Goal: Task Accomplishment & Management: Complete application form

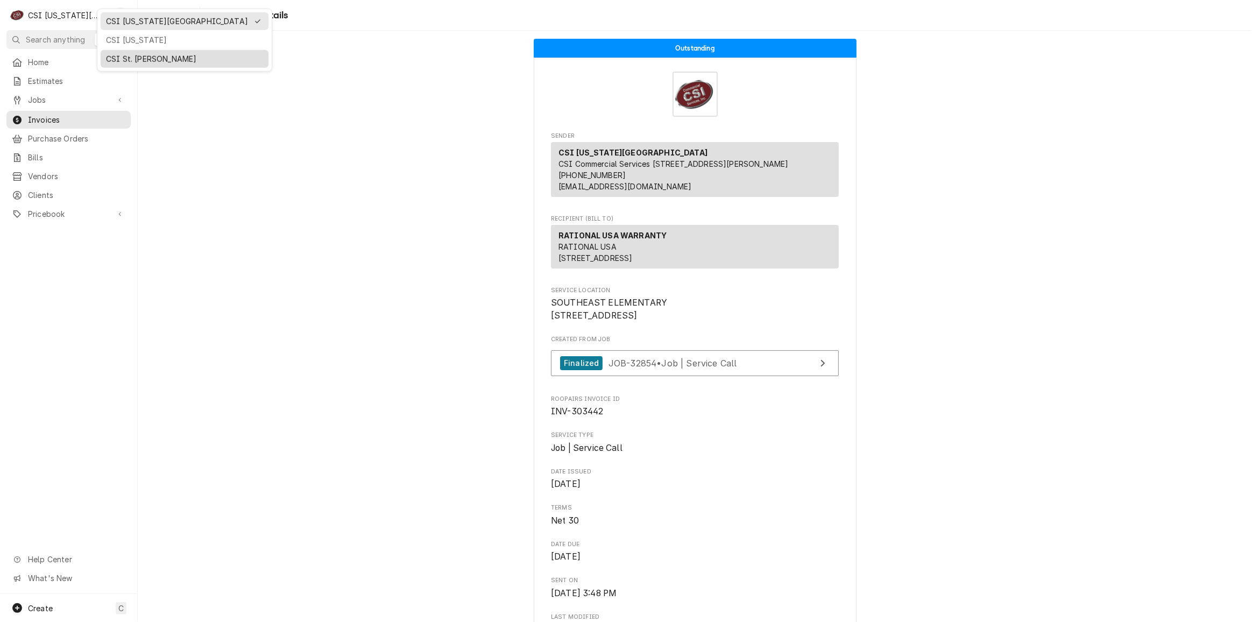
scroll to position [1436, 0]
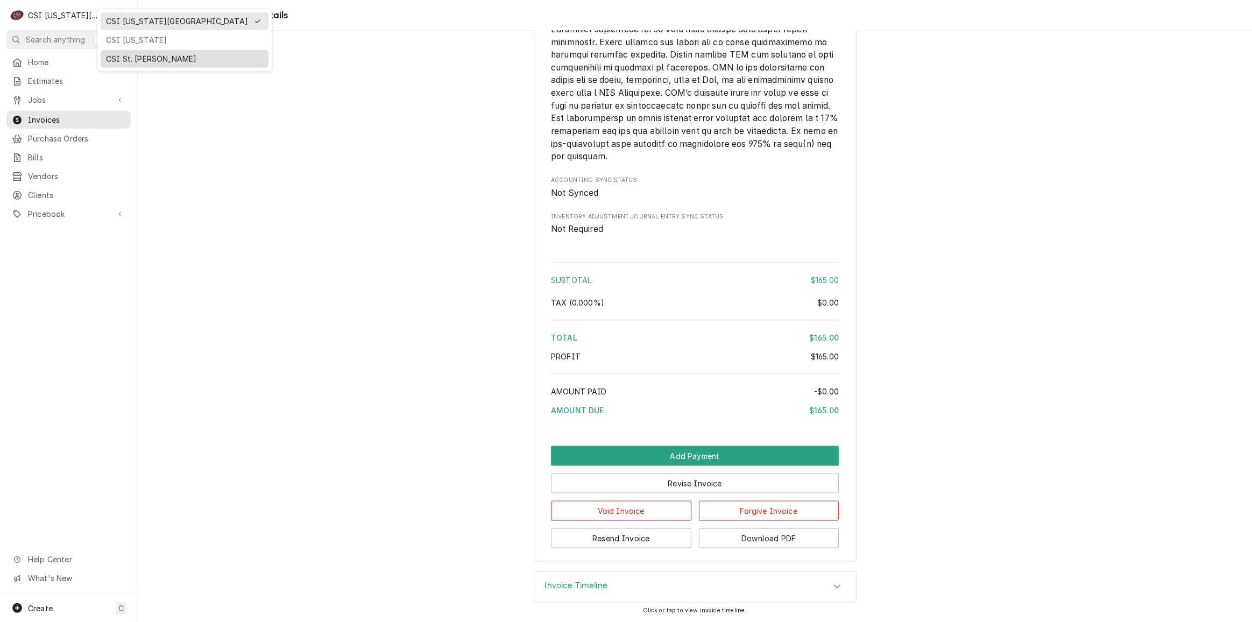
click at [154, 53] on div "CSI St. [PERSON_NAME]" at bounding box center [184, 58] width 157 height 11
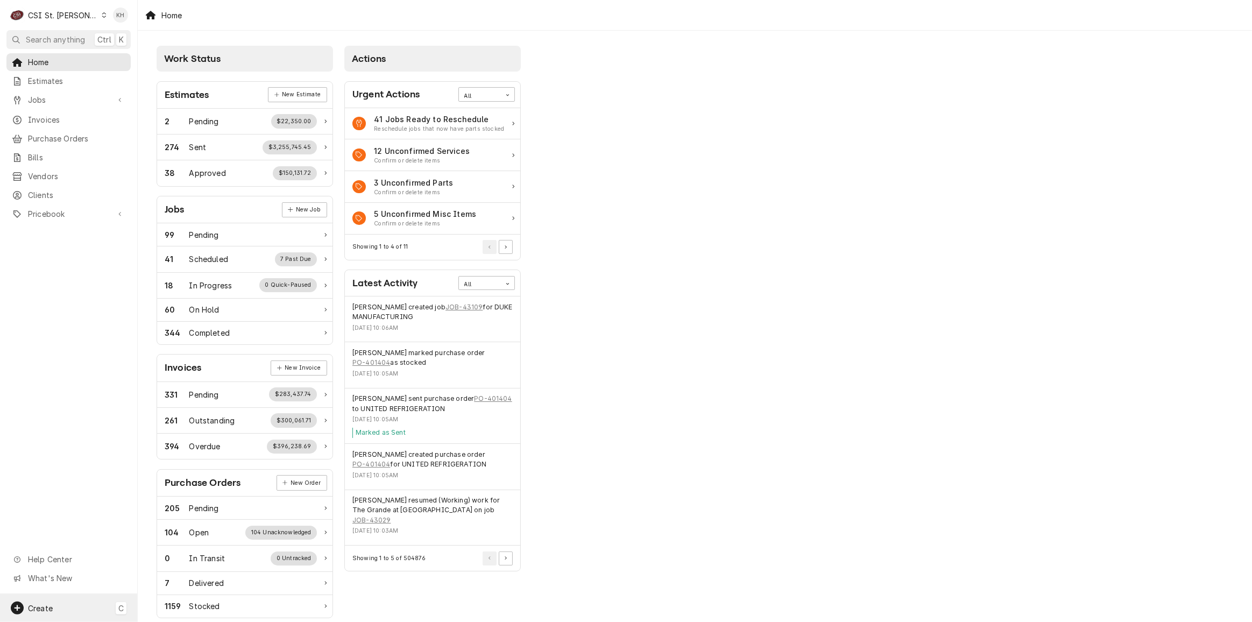
click at [74, 616] on div "Create C" at bounding box center [68, 608] width 137 height 28
click at [171, 515] on div "Job" at bounding box center [202, 514] width 72 height 11
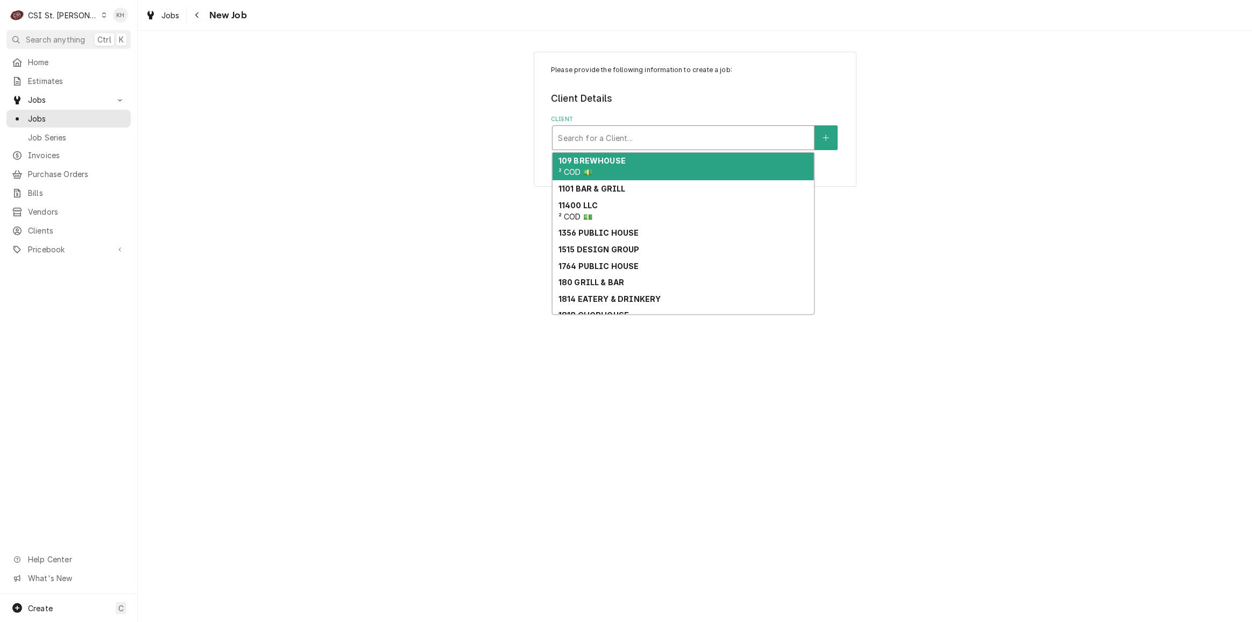
click at [678, 138] on div "Client" at bounding box center [683, 137] width 251 height 19
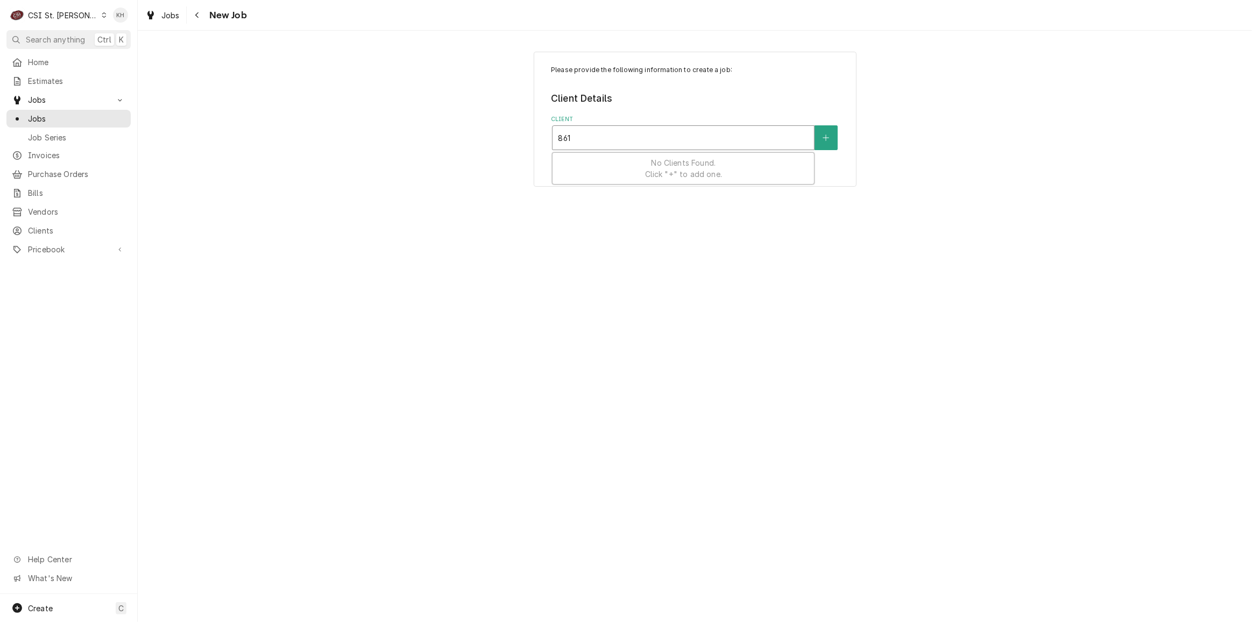
type input "8610"
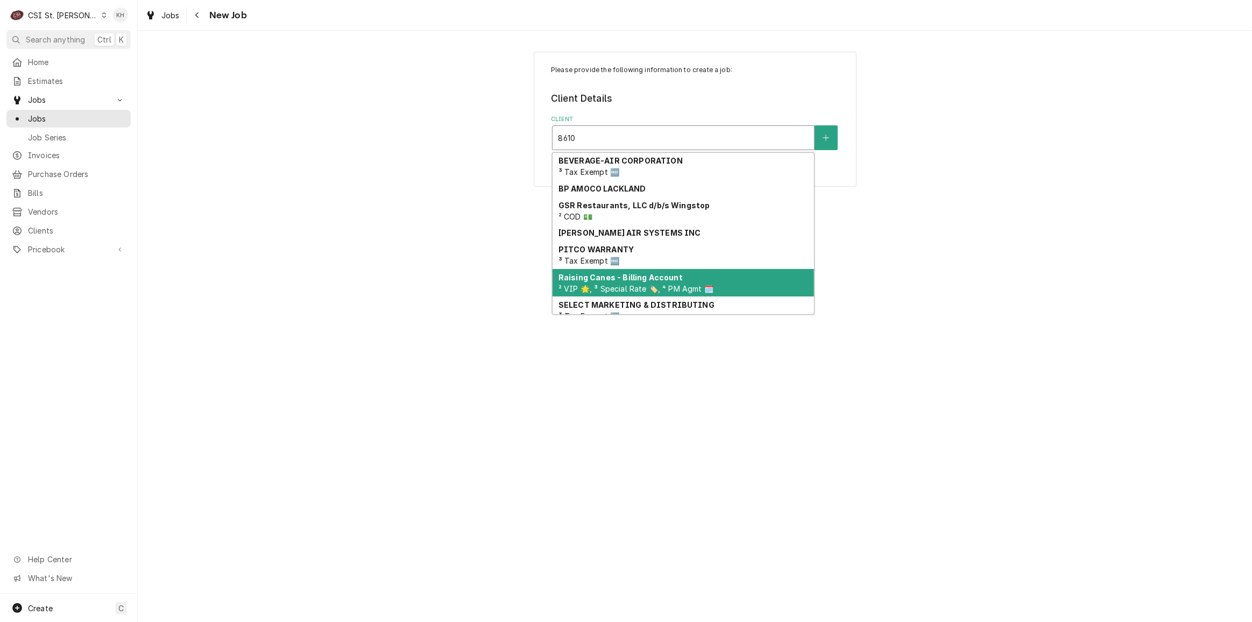
click at [688, 281] on div "Raising Canes - Billing Account ² VIP 🌟, ³ Special Rate 🏷️, ⁴ PM Agmt 🗓️" at bounding box center [683, 283] width 261 height 28
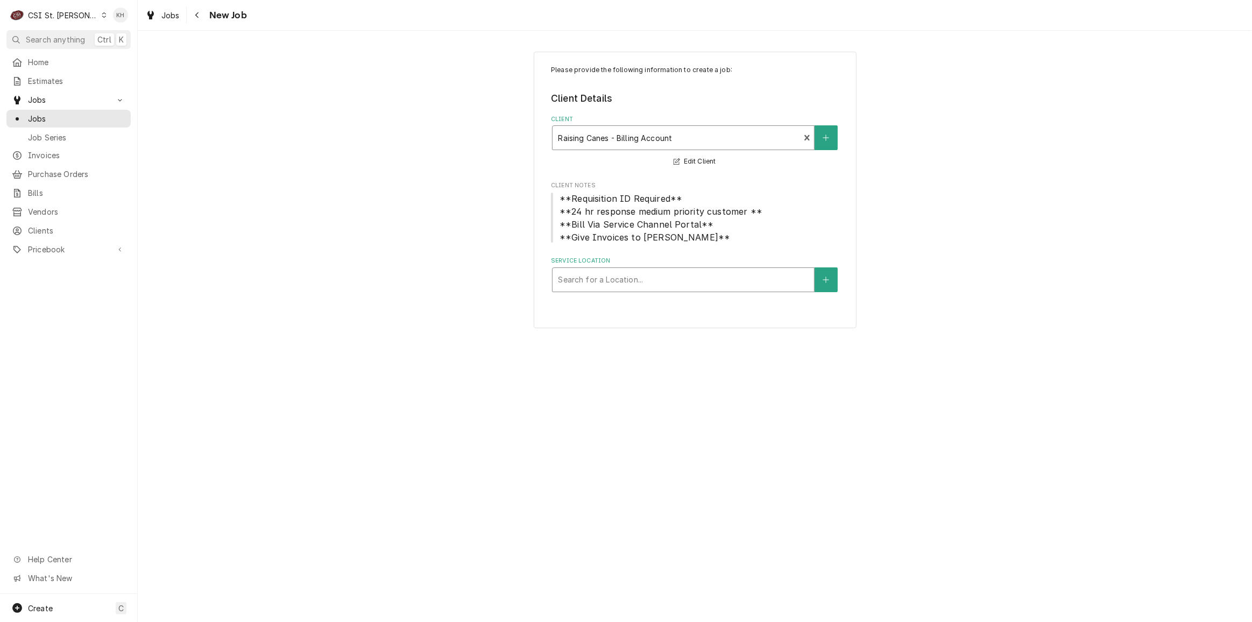
click at [688, 275] on div "Service Location" at bounding box center [683, 279] width 251 height 19
type input "8610"
click at [684, 294] on div "Raising Cane's #969 Olivette / 8610 Olive Blvd, St. Louis, MO 63132" at bounding box center [683, 302] width 261 height 17
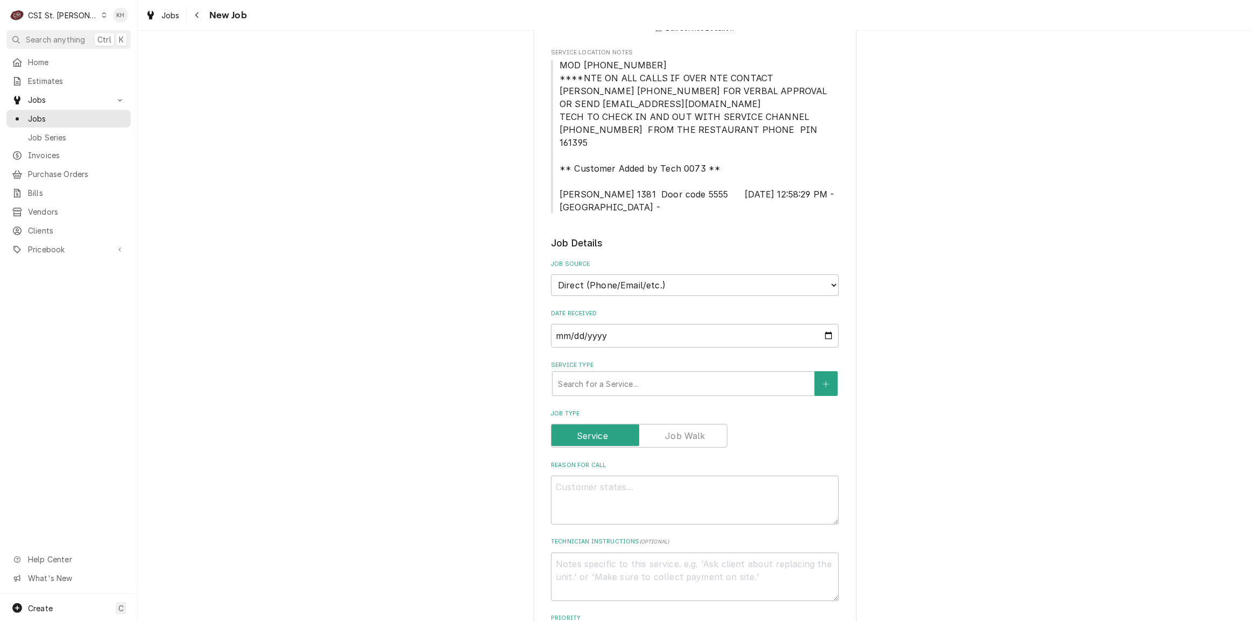
scroll to position [342, 0]
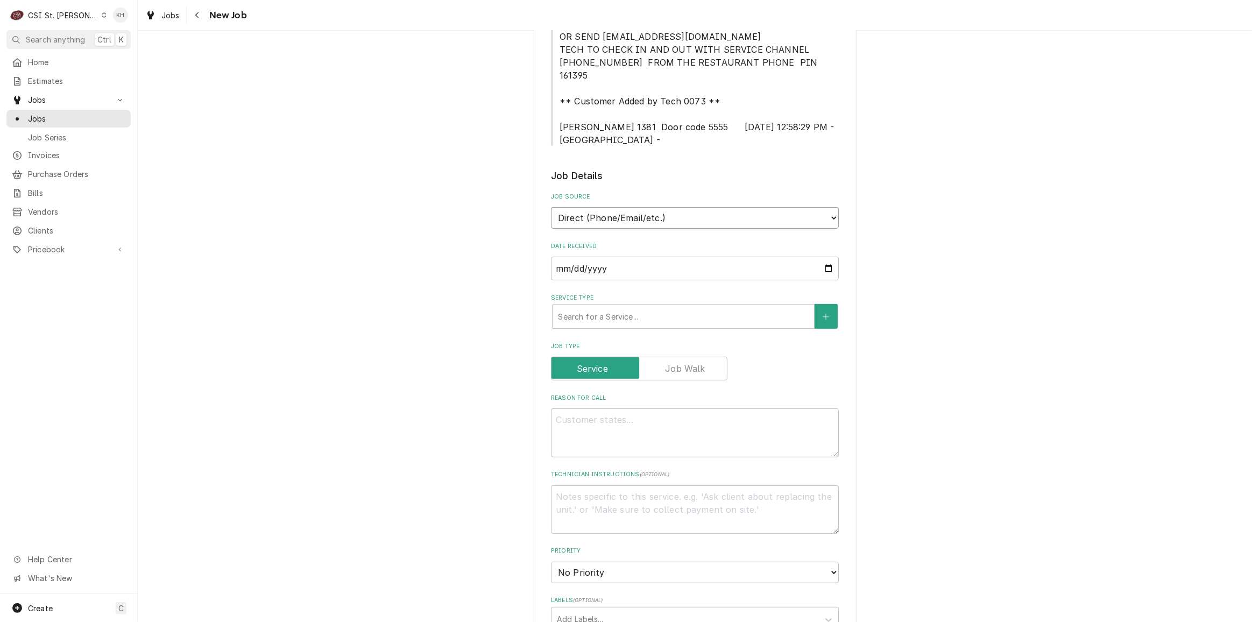
click at [668, 207] on select "Direct (Phone/Email/etc.) Service Channel Corrigo Ecotrak Other" at bounding box center [695, 218] width 288 height 22
select select "1"
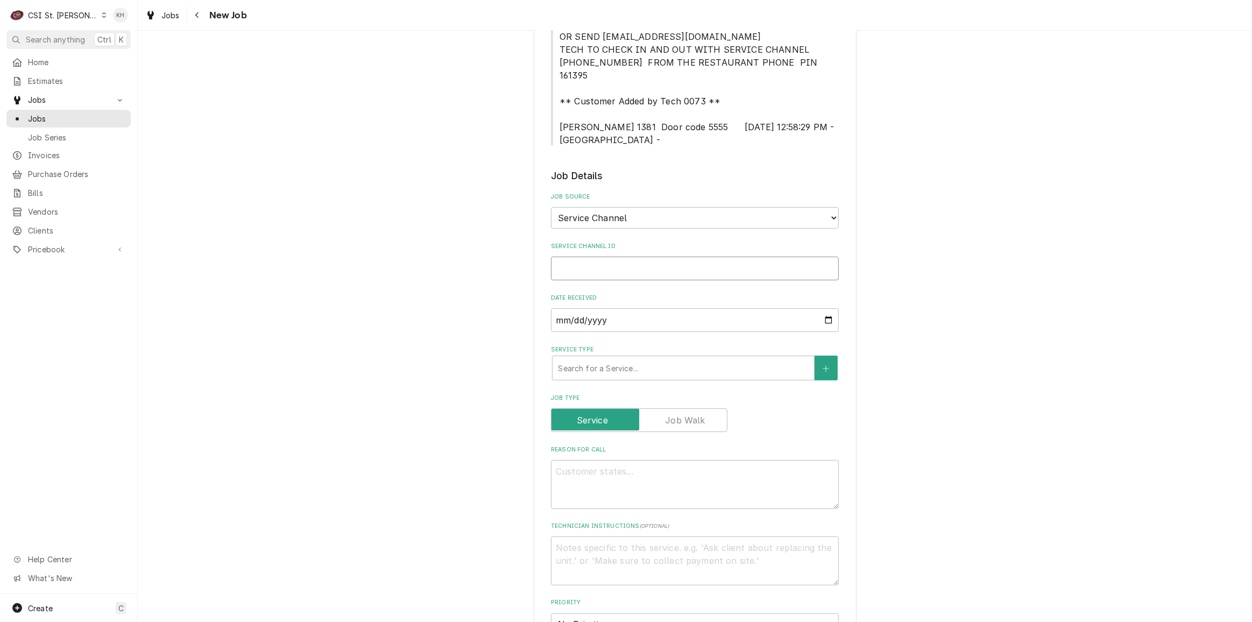
click at [659, 257] on input "Service Channel ID" at bounding box center [695, 269] width 288 height 24
paste input "328023406"
type textarea "x"
type input "328023406"
type textarea "x"
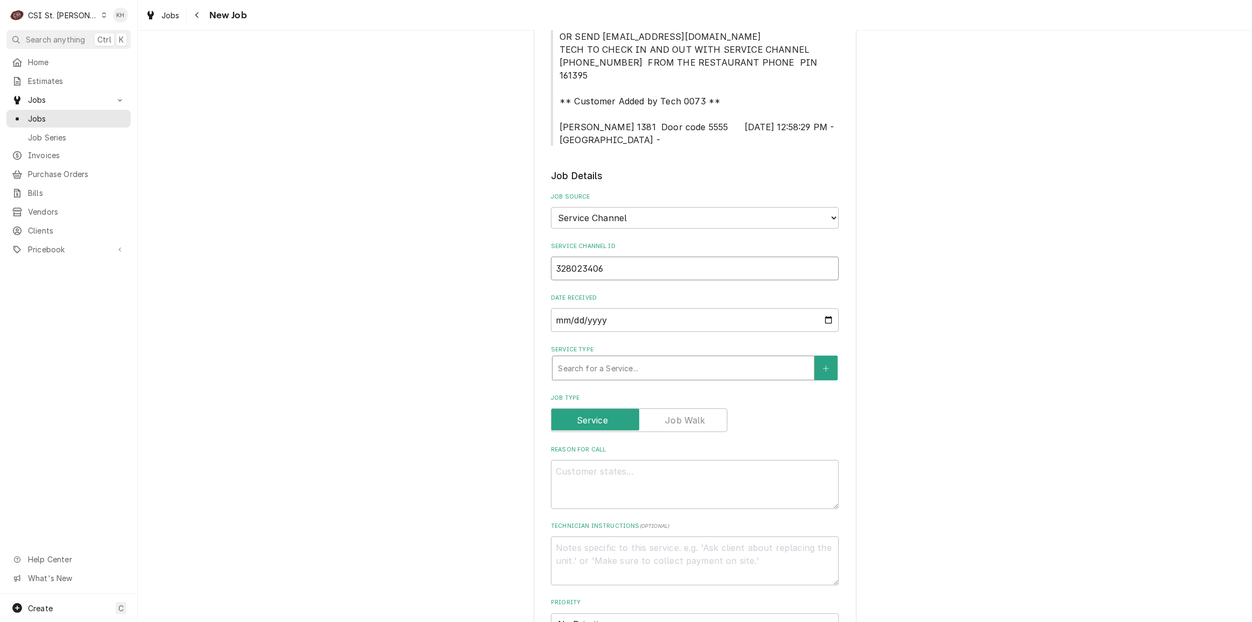
type input "328023406"
click at [637, 358] on div "Service Type" at bounding box center [683, 367] width 251 height 19
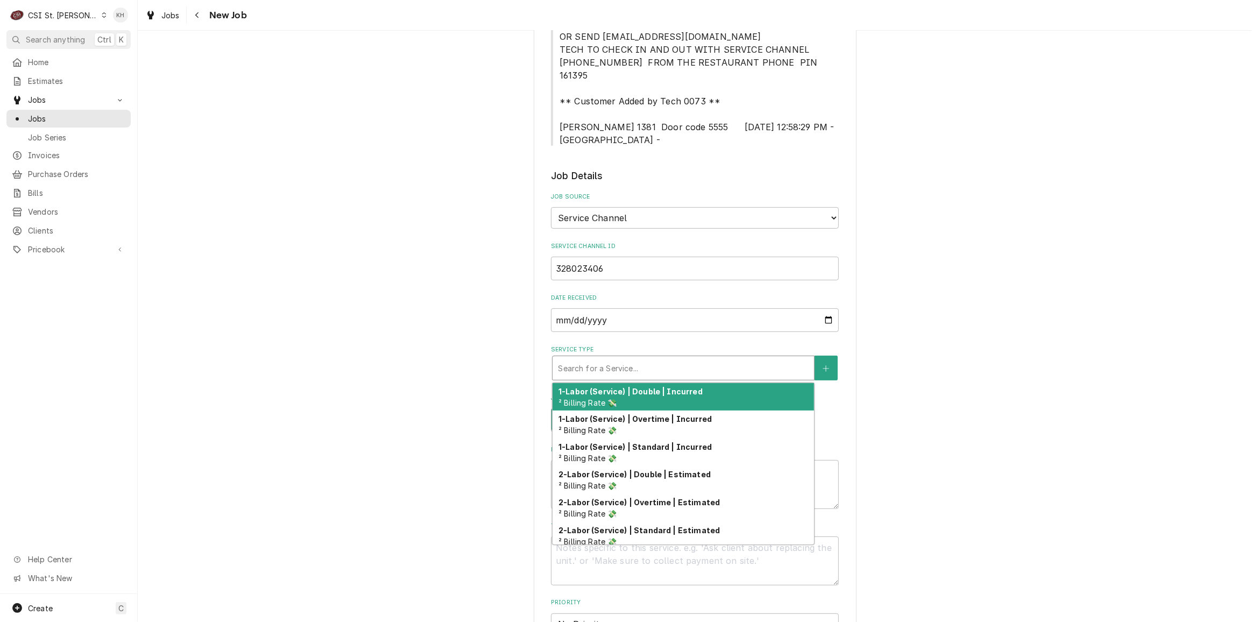
type textarea "x"
type input "s"
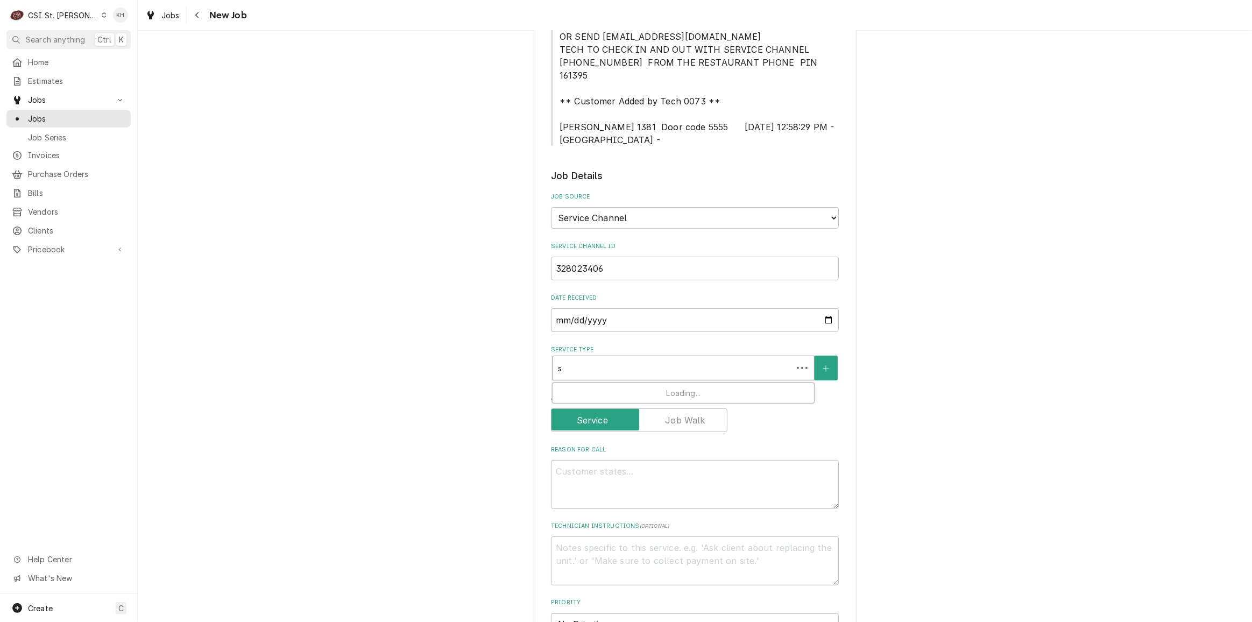
type textarea "x"
type input "se"
type textarea "x"
type input "ser"
type textarea "x"
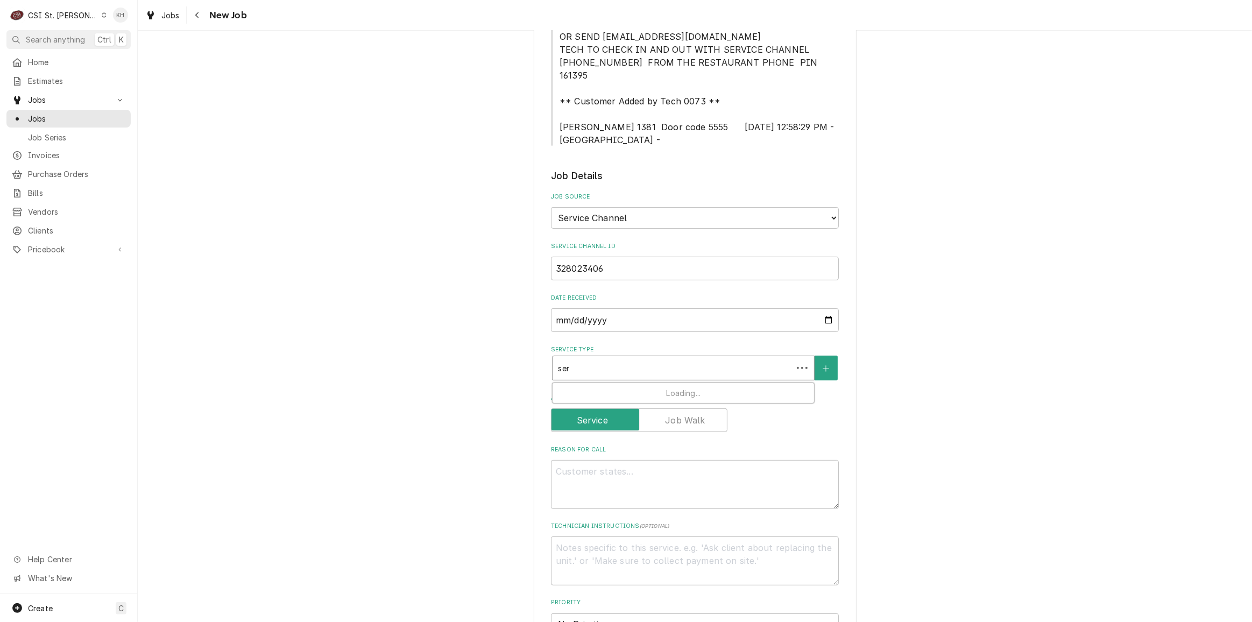
type input "serv"
type textarea "x"
type input "servi"
type textarea "x"
type input "servic"
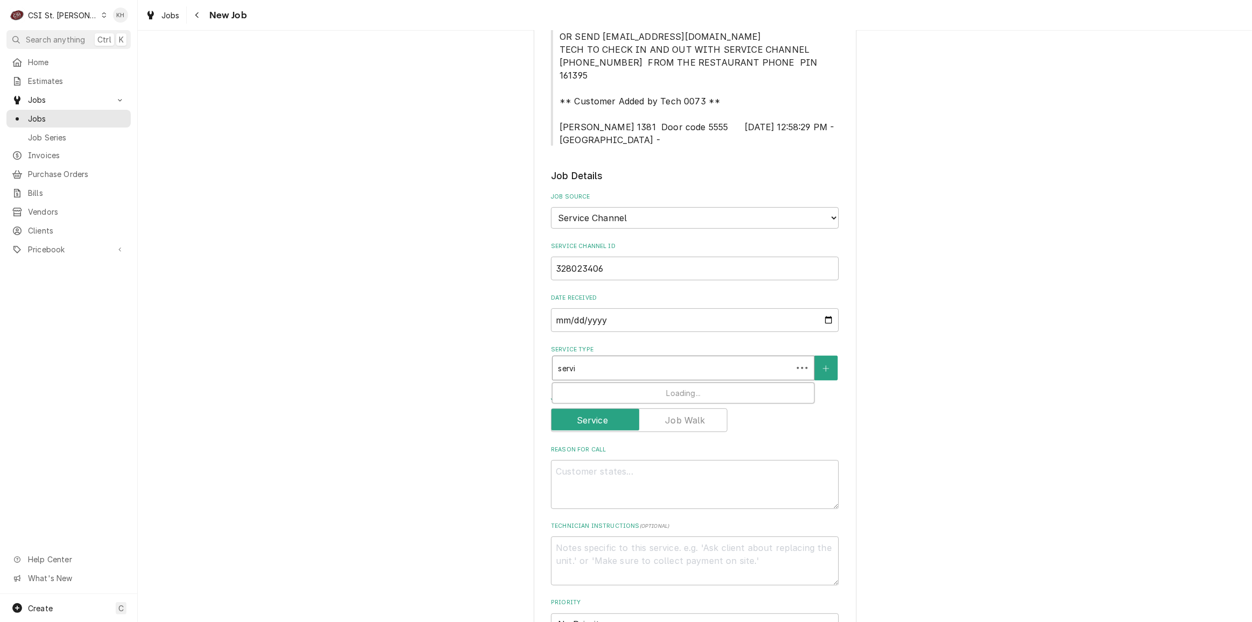
type textarea "x"
type input "service"
type textarea "x"
type input "service caq"
type textarea "x"
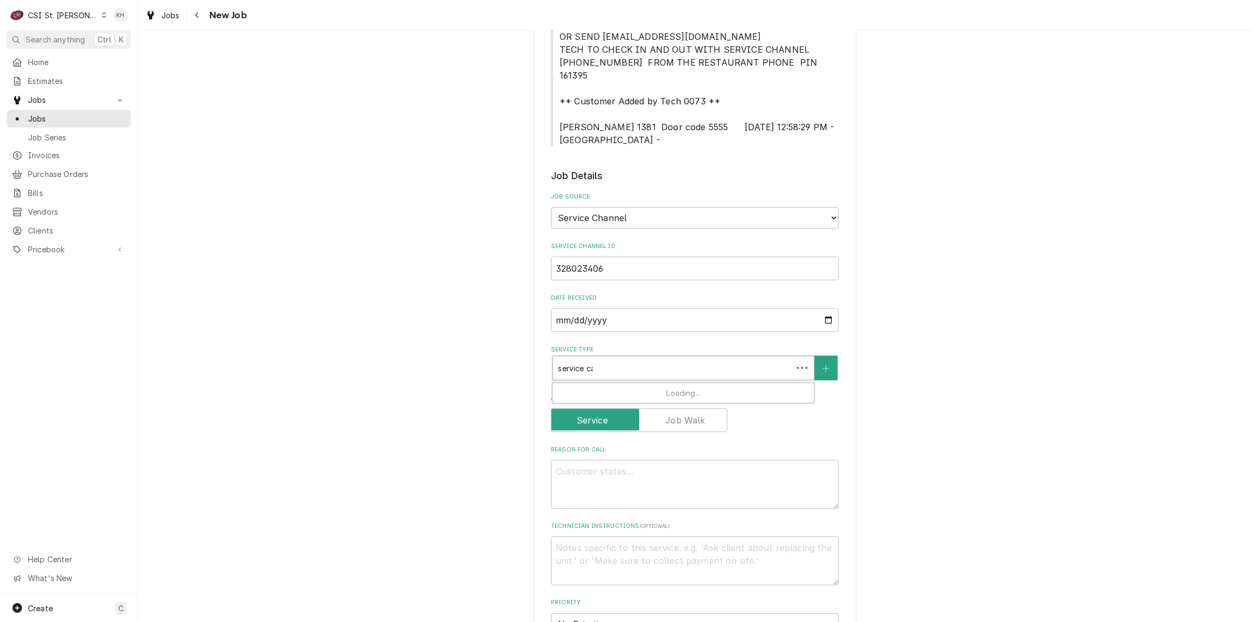
type input "service caql"
type textarea "x"
type input "service caq"
type textarea "x"
type input "service ca"
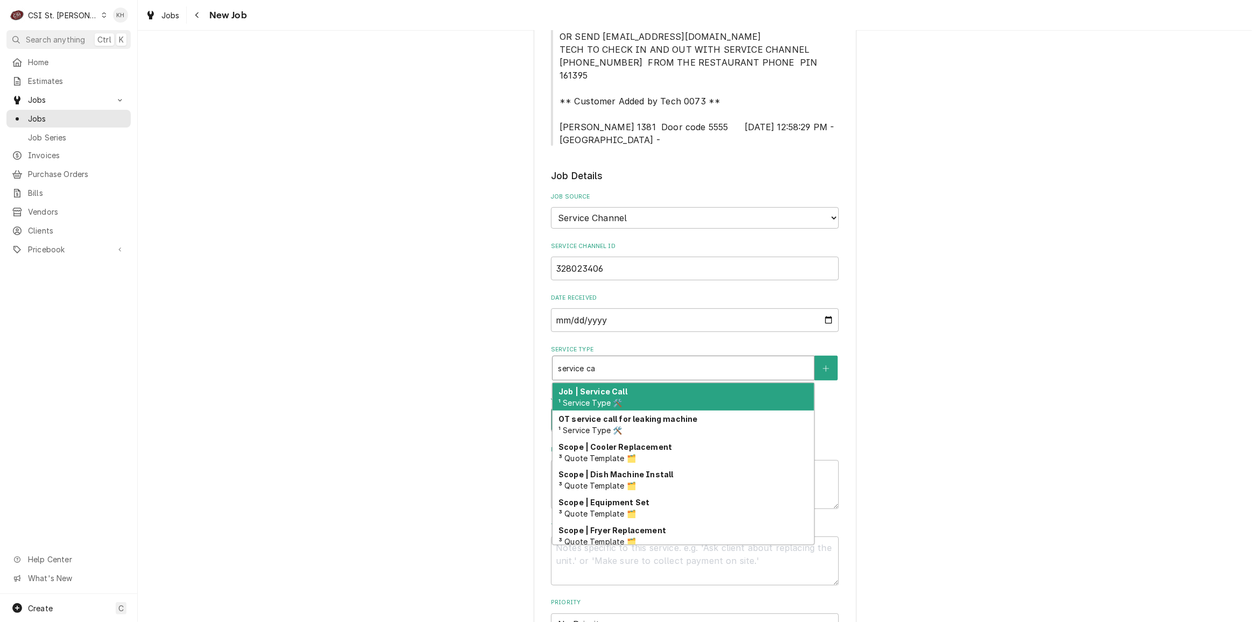
type textarea "x"
type input "service cal"
type textarea "x"
type input "service call"
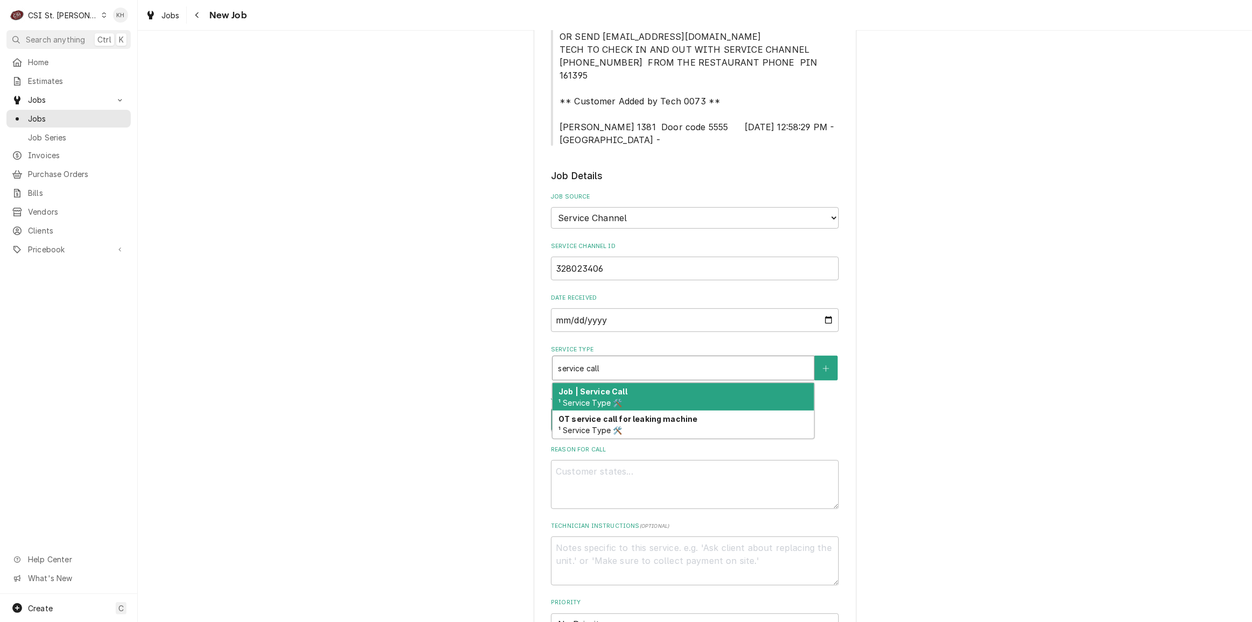
click at [610, 383] on div "Job | Service Call ¹ Service Type 🛠️" at bounding box center [683, 397] width 261 height 28
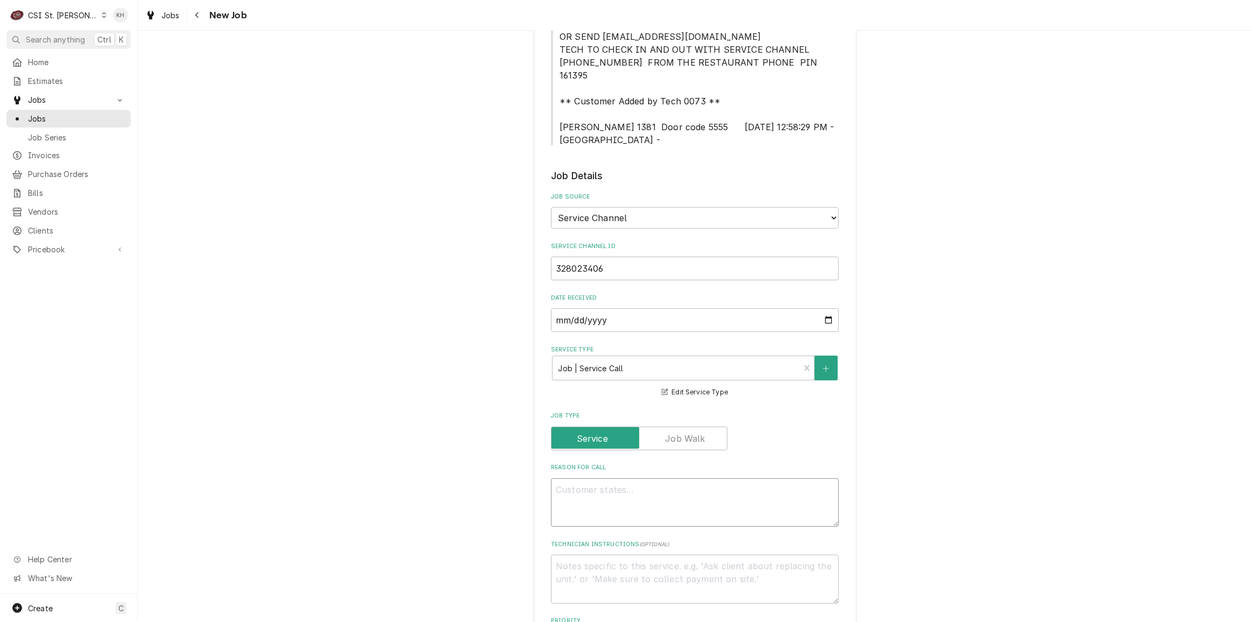
click at [629, 486] on textarea "Reason For Call" at bounding box center [695, 502] width 288 height 48
paste textarea ""KITCHEN / Hot Side / Fryer #6 (Start from Left) "Equip:" Kitchen "Tag ID"12249…"
type textarea "x"
type textarea ""KITCHEN / Hot Side / Fryer #6 (Start from Left) "Equip:" Kitchen "Tag ID"12249…"
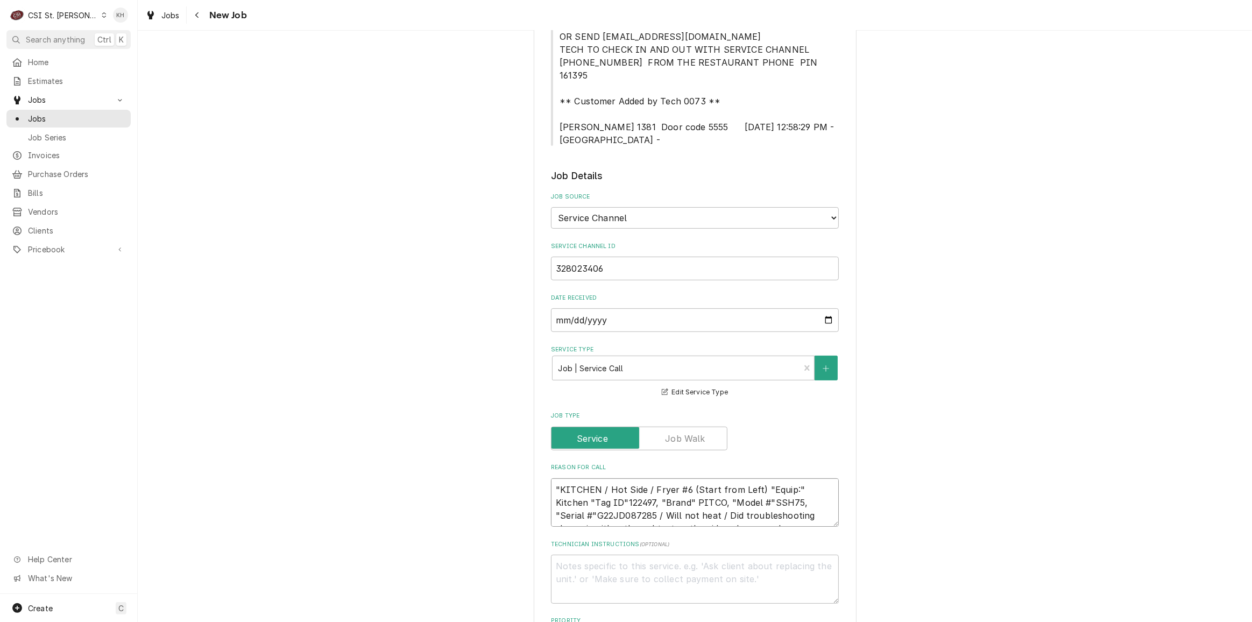
scroll to position [7, 0]
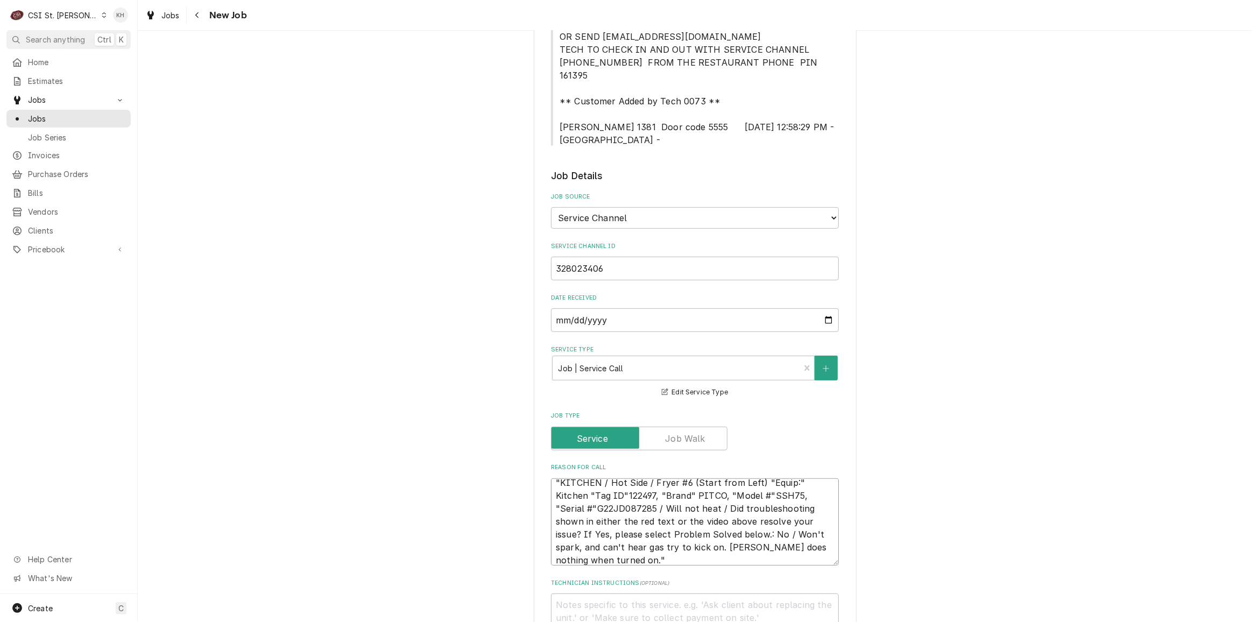
type textarea "x"
type textarea ""KITCHEN / Hot Side / Fryer #6 (Start from Left) "Equip:" Kitchen "Tag ID"12249…"
type textarea "x"
type textarea "KITCHEN / Hot Side / Fryer #6 (Start from Left) "Equip:" Kitchen "Tag ID"122497…"
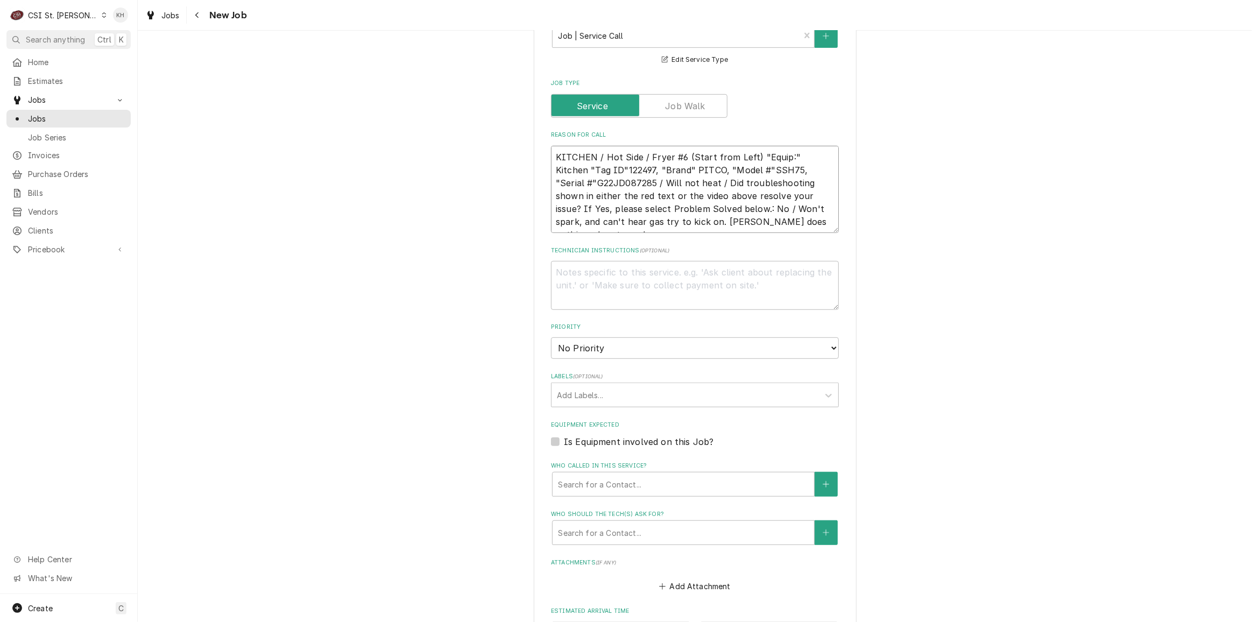
scroll to position [684, 0]
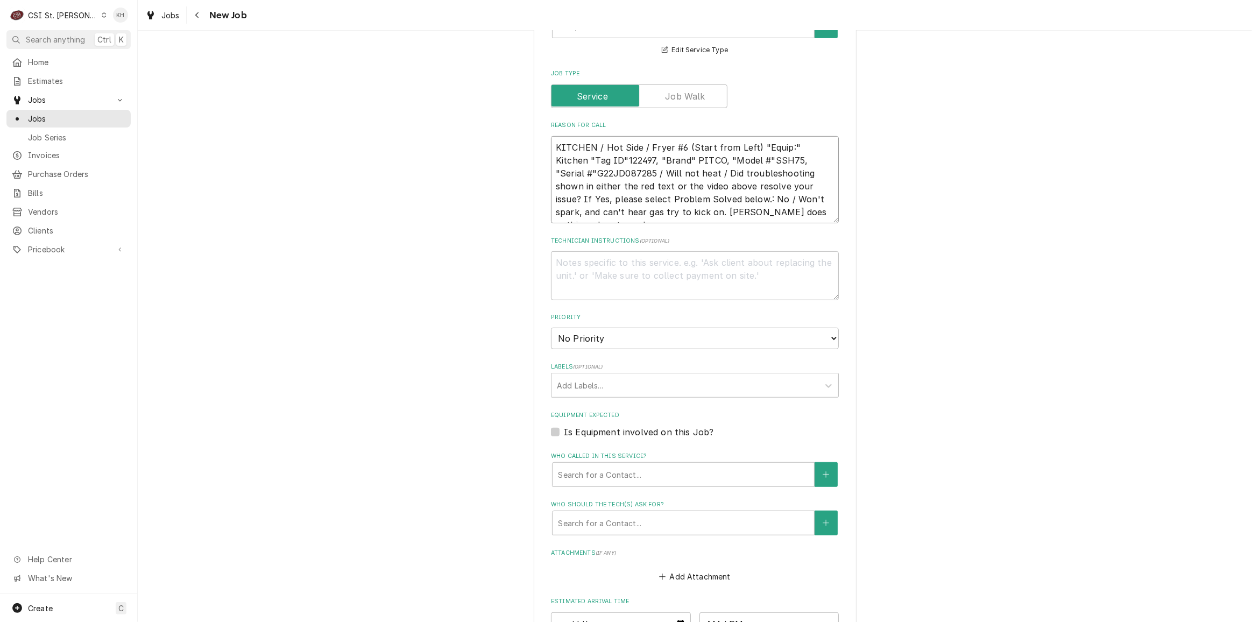
click at [812, 195] on textarea "KITCHEN / Hot Side / Fryer #6 (Start from Left) "Equip:" Kitchen "Tag ID"122497…" at bounding box center [695, 179] width 288 height 87
type textarea "x"
type textarea "KITCHEN / Hot Side / Fryer #6 (Start from Left) "Equip:" Kitchen "Tag ID"122497…"
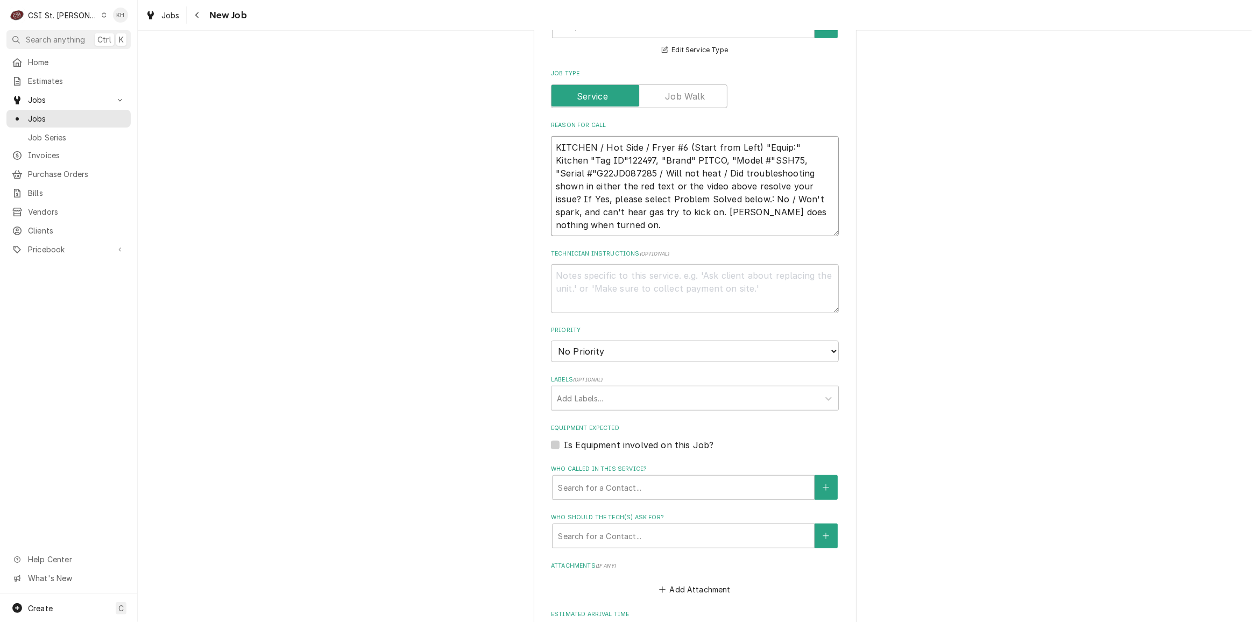
type textarea "x"
type textarea "KITCHEN / Hot Side / Fryer #6 (Start from Left) "Equip:" Kitchen "Tag ID"122497…"
type textarea "x"
type textarea "KITCHEN / Hot Side / Fryer #6 (Start from Left) "Equip:" Kitchen "Tag ID"122497…"
type textarea "x"
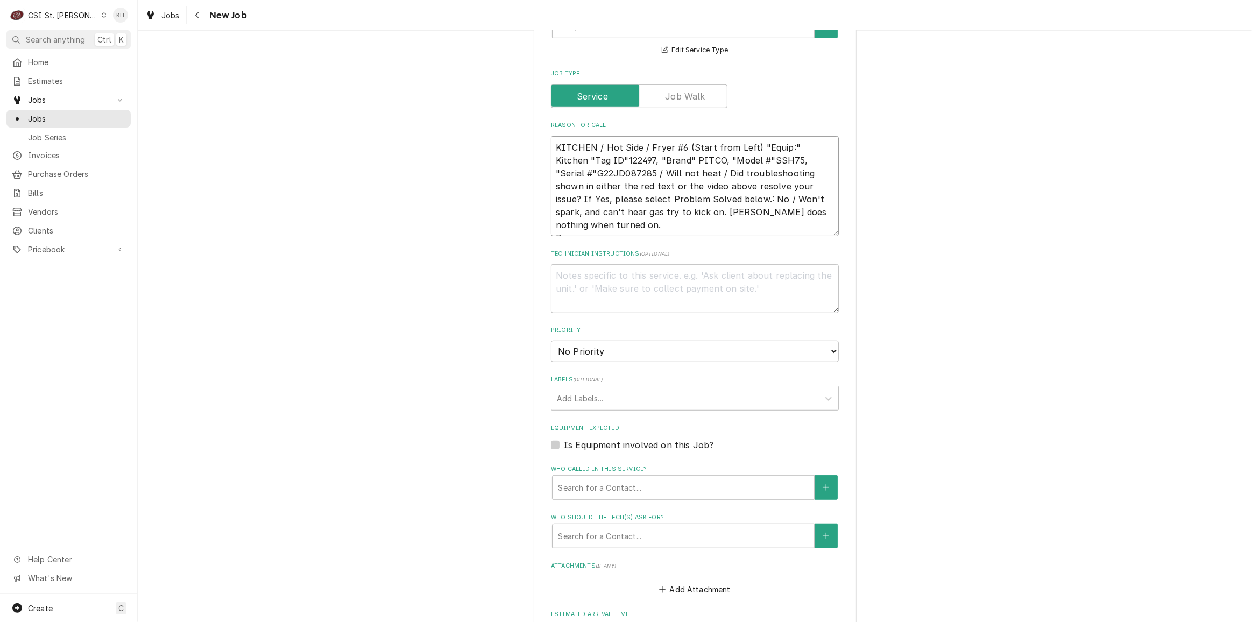
type textarea "KITCHEN / Hot Side / Fryer #6 (Start from Left) "Equip:" Kitchen "Tag ID"122497…"
type textarea "x"
type textarea "KITCHEN / Hot Side / Fryer #6 (Start from Left) "Equip:" Kitchen "Tag ID"122497…"
type textarea "x"
type textarea "KITCHEN / Hot Side / Fryer #6 (Start from Left) "Equip:" Kitchen "Tag ID"122497…"
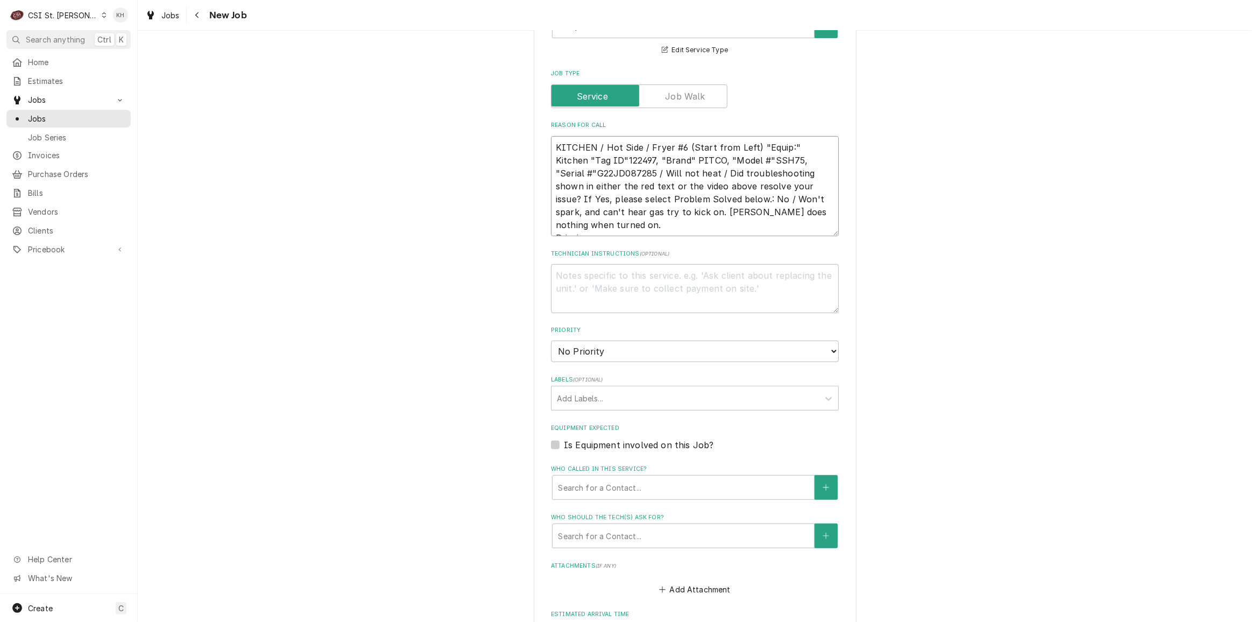
type textarea "x"
type textarea "KITCHEN / Hot Side / Fryer #6 (Start from Left) "Equip:" Kitchen "Tag ID"122497…"
type textarea "x"
type textarea "KITCHEN / Hot Side / Fryer #6 (Start from Left) "Equip:" Kitchen "Tag ID"122497…"
type textarea "x"
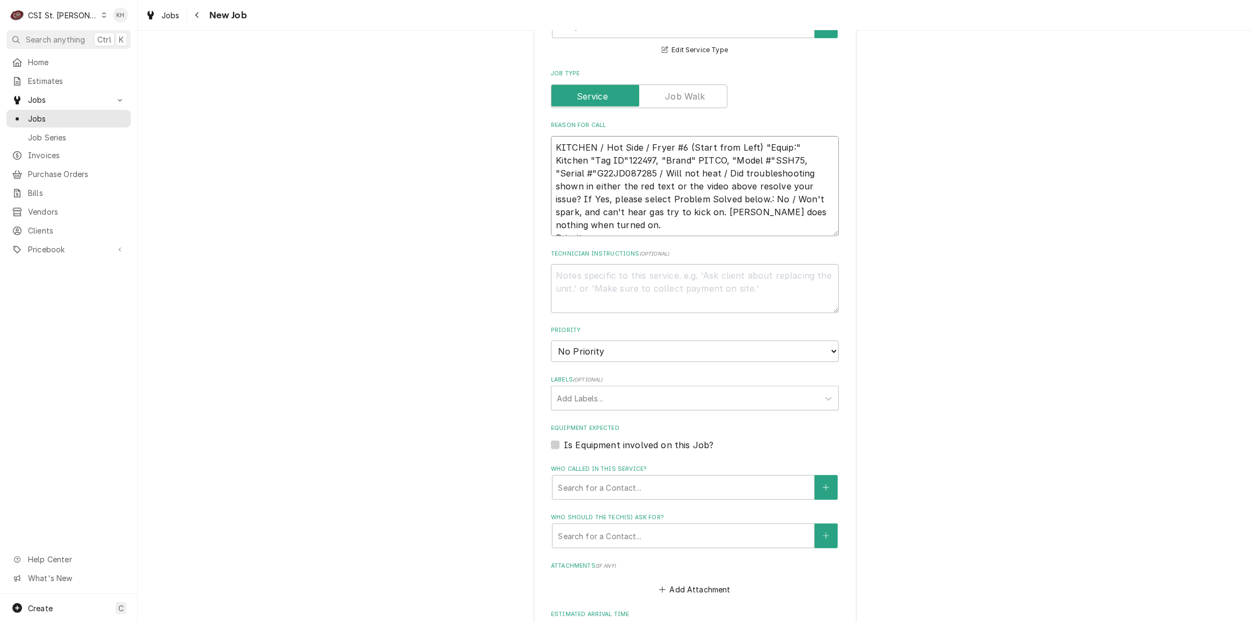
type textarea "KITCHEN / Hot Side / Fryer #6 (Start from Left) "Equip:" Kitchen "Tag ID"122497…"
click at [606, 204] on textarea "KITCHEN / Hot Side / Fryer #6 (Start from Left) "Equip:" Kitchen "Tag ID"122497…" at bounding box center [695, 186] width 288 height 100
click at [610, 212] on textarea "KITCHEN / Hot Side / Fryer #6 (Start from Left) "Equip:" Kitchen "Tag ID"122497…" at bounding box center [695, 186] width 288 height 100
paste textarea "Urgent - 24 Hours"
type textarea "x"
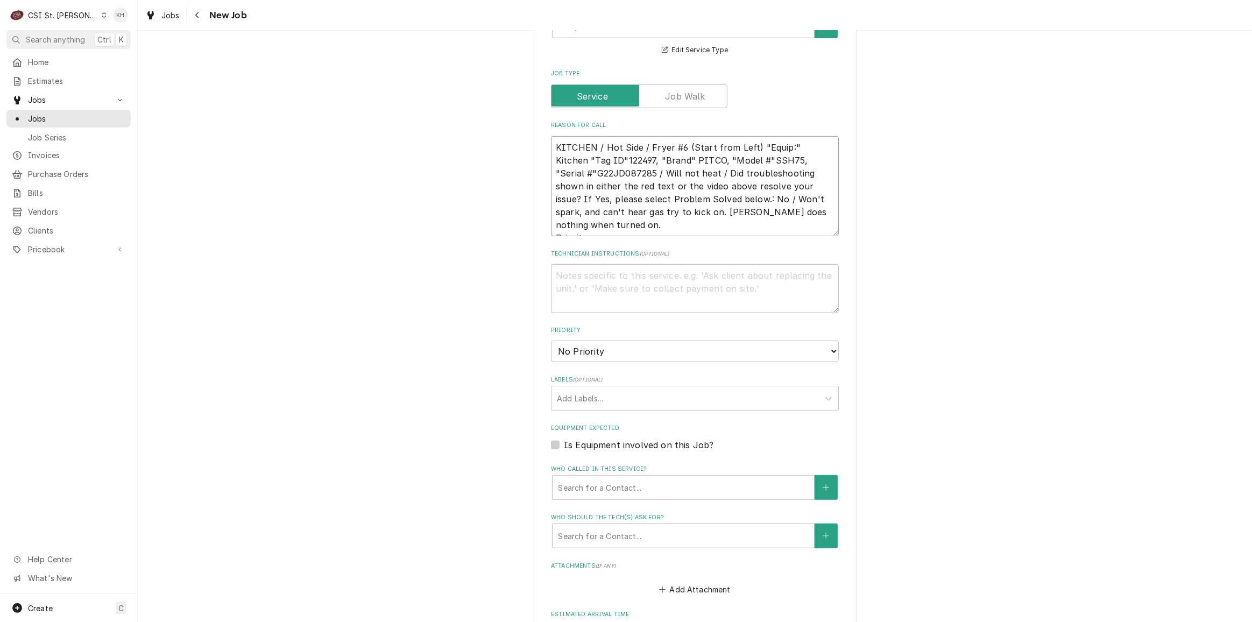
type textarea "KITCHEN / Hot Side / Fryer #6 (Start from Left) "Equip:" Kitchen "Tag ID"122497…"
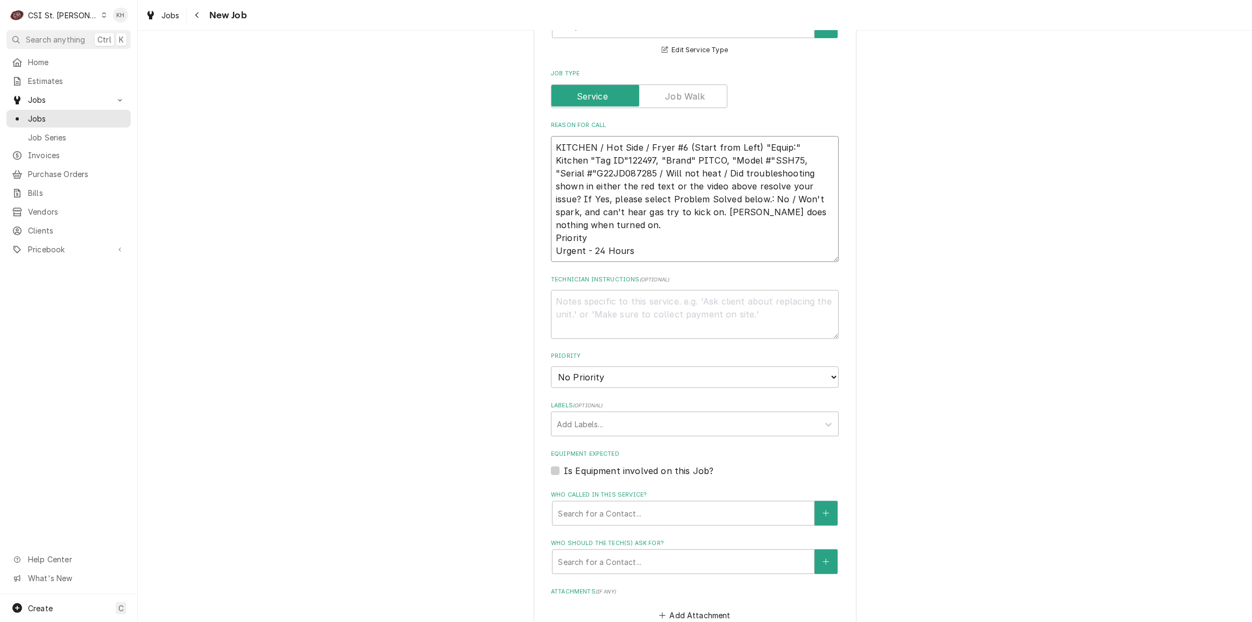
type textarea "x"
type textarea "KITCHEN / Hot Side / Fryer #6 (Start from Left) "Equip:" Kitchen "Tag ID"122497…"
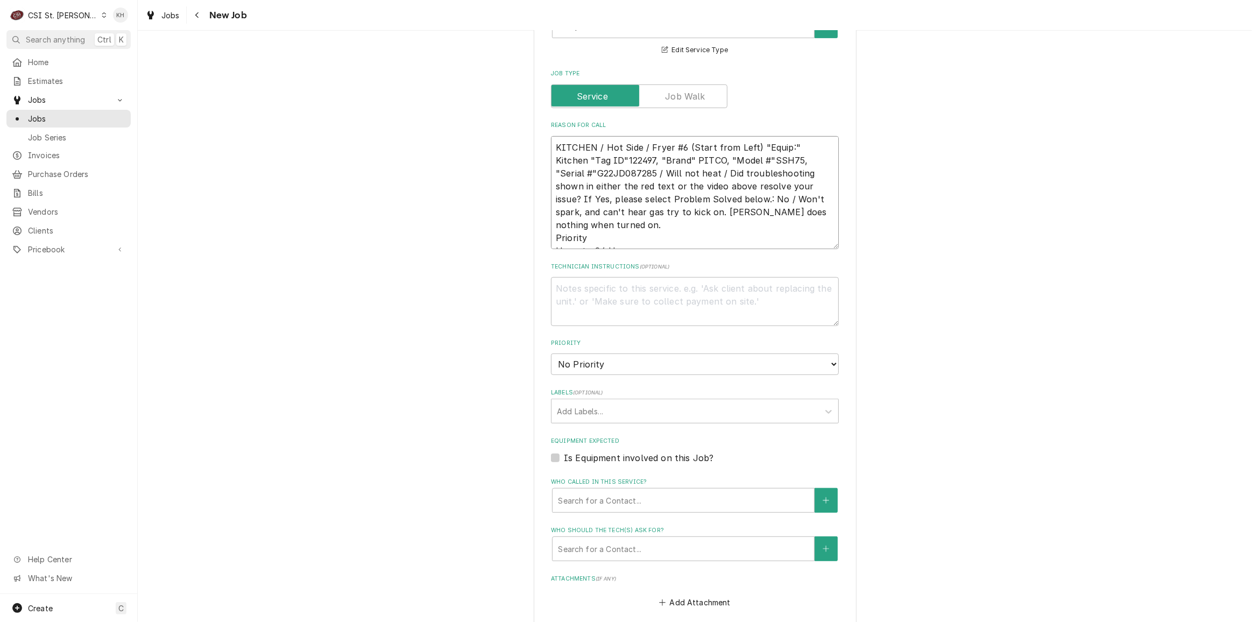
type textarea "x"
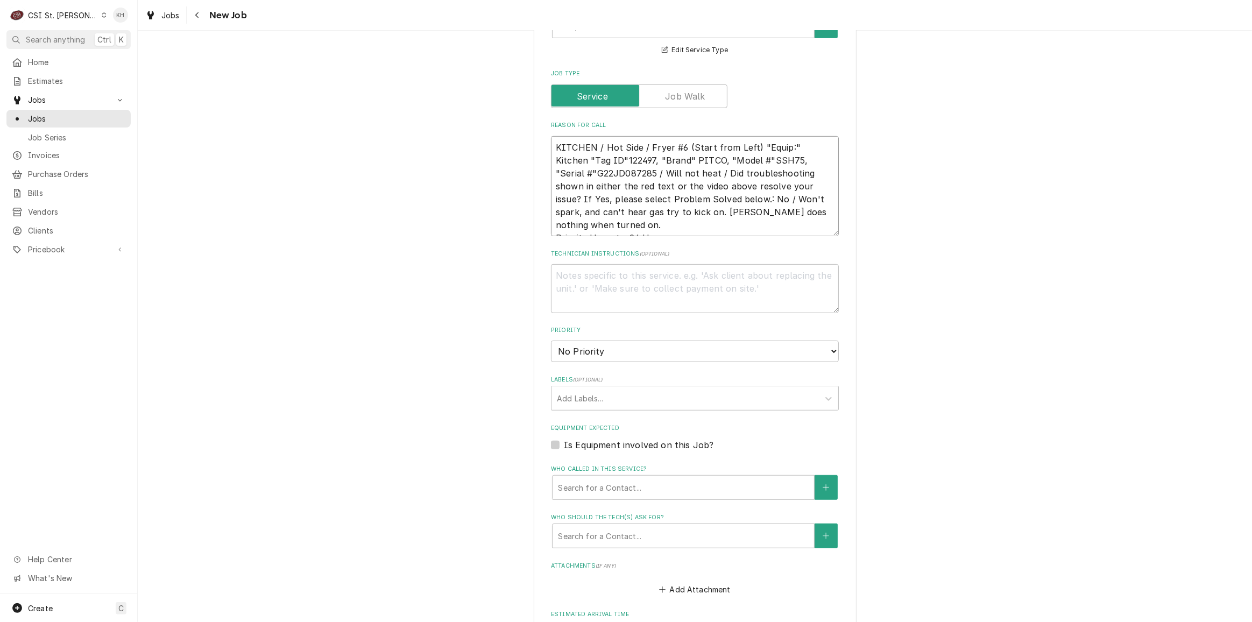
type textarea "KITCHEN / Hot Side / Fryer #6 (Start from Left) "Equip:" Kitchen "Tag ID"122497…"
click at [606, 264] on textarea "Technician Instructions ( optional )" at bounding box center [695, 288] width 288 height 48
type textarea "x"
type textarea "N"
type textarea "x"
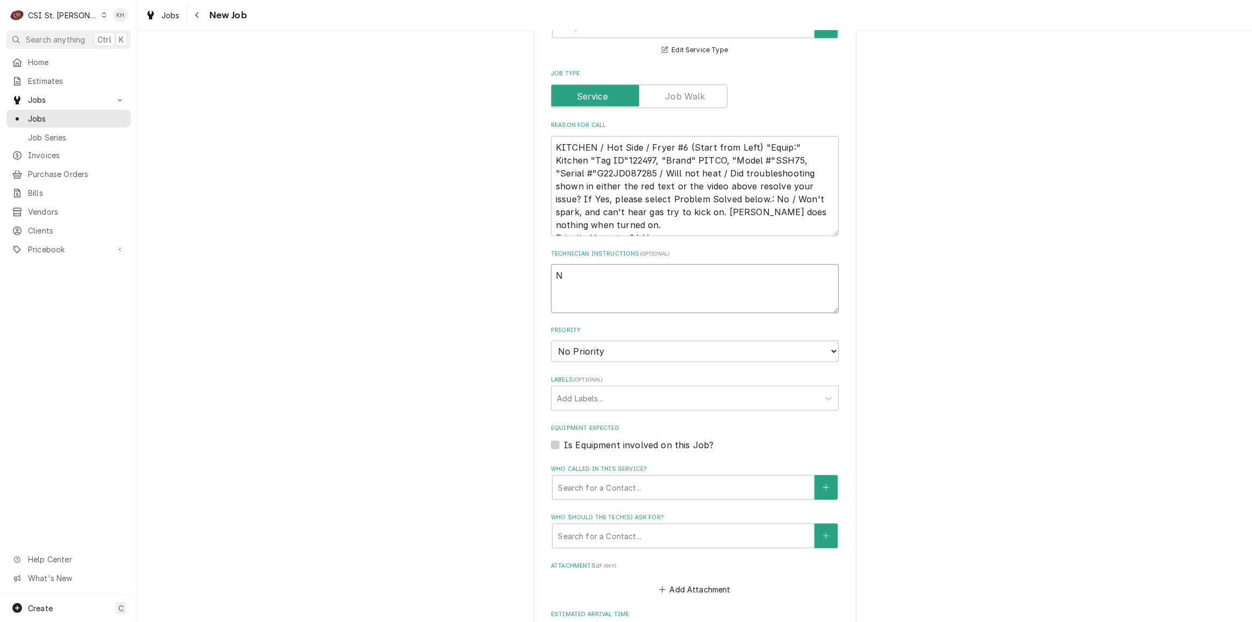
type textarea "NT"
type textarea "x"
type textarea "NTE"
type textarea "x"
type textarea "NTE"
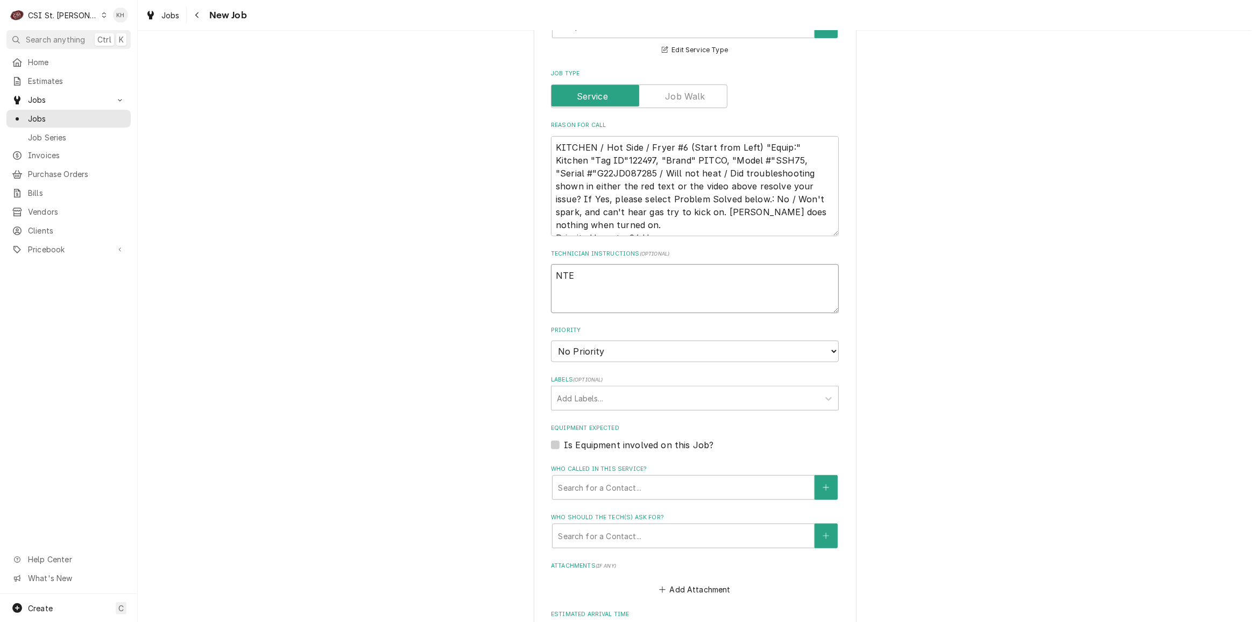
type textarea "x"
type textarea "NTE $"
type textarea "x"
type textarea "NTE $4"
type textarea "x"
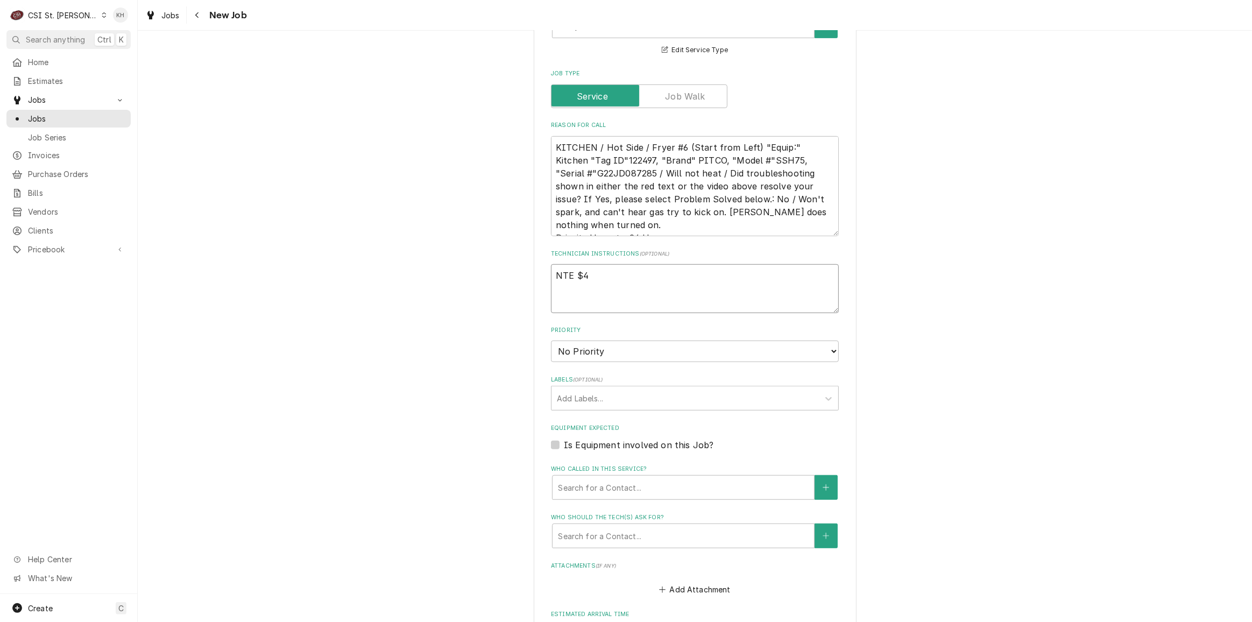
type textarea "NTE $45"
type textarea "x"
type textarea "NTE $450"
type textarea "x"
type textarea "NTE $450."
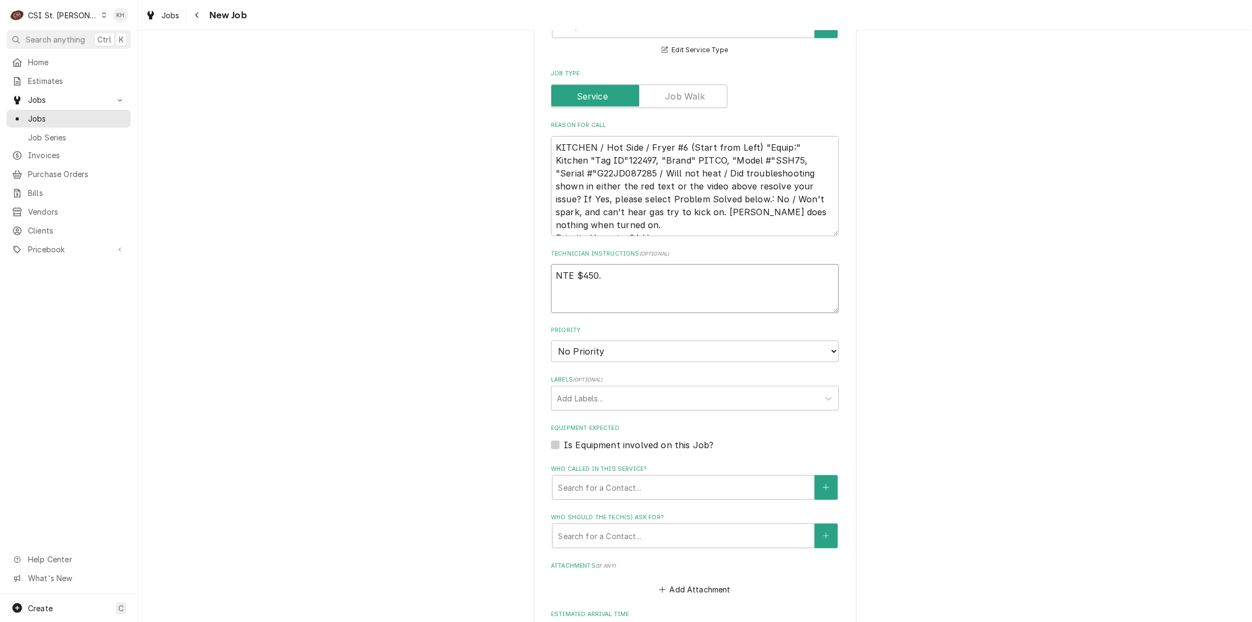
type textarea "x"
type textarea "NTE $450.0"
type textarea "x"
type textarea "NTE $450.00"
type textarea "x"
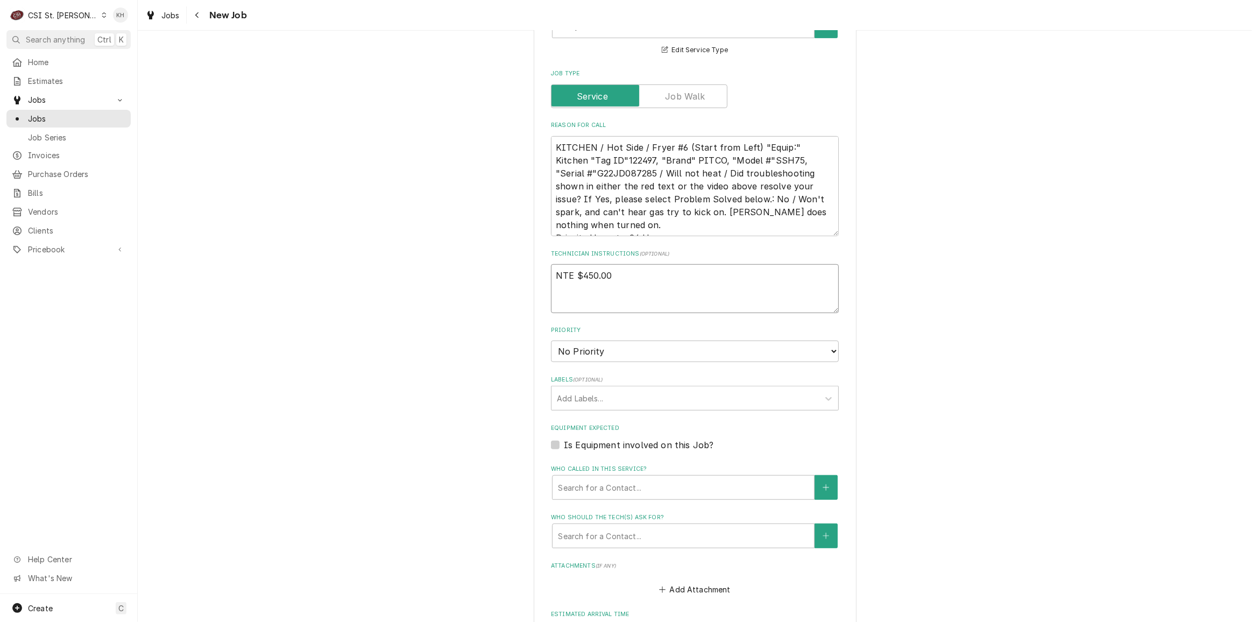
type textarea "NTE $450.00"
type textarea "x"
type textarea "NTE $450.00"
type textarea "x"
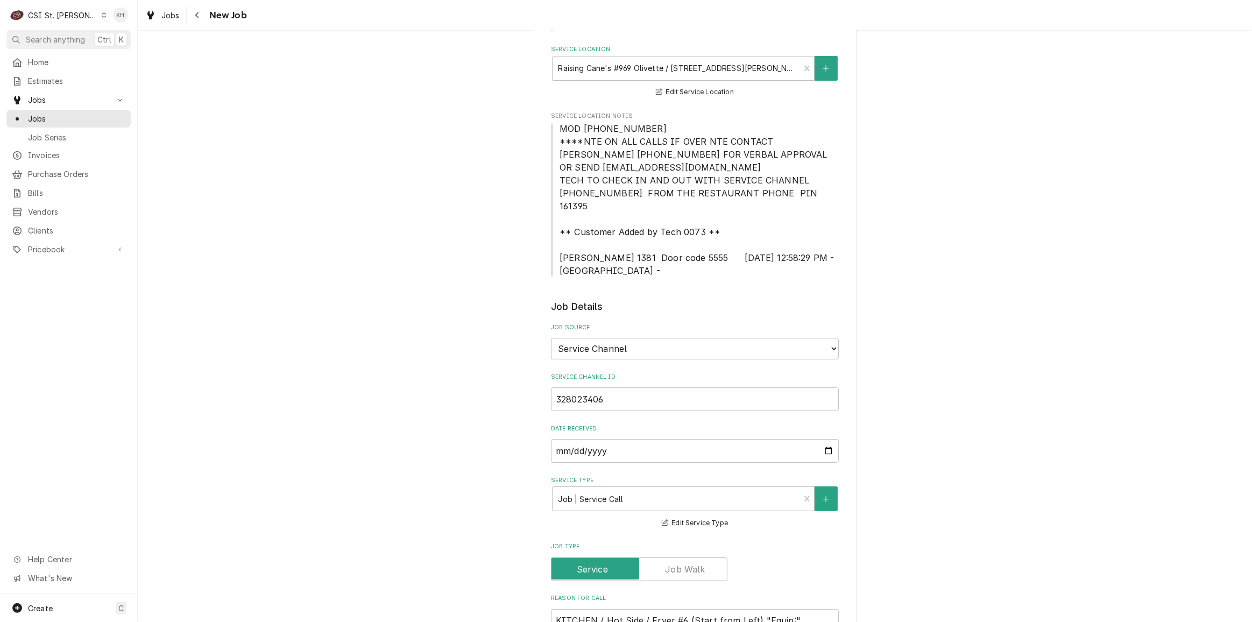
scroll to position [195, 0]
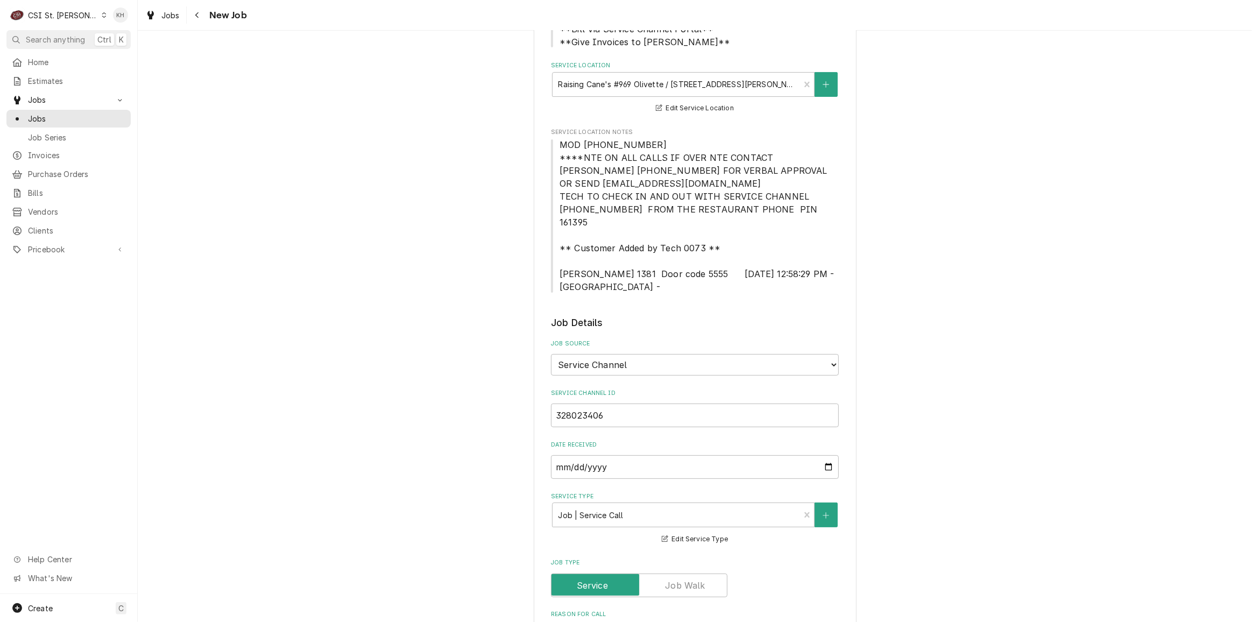
type textarea "NTE $450.00"
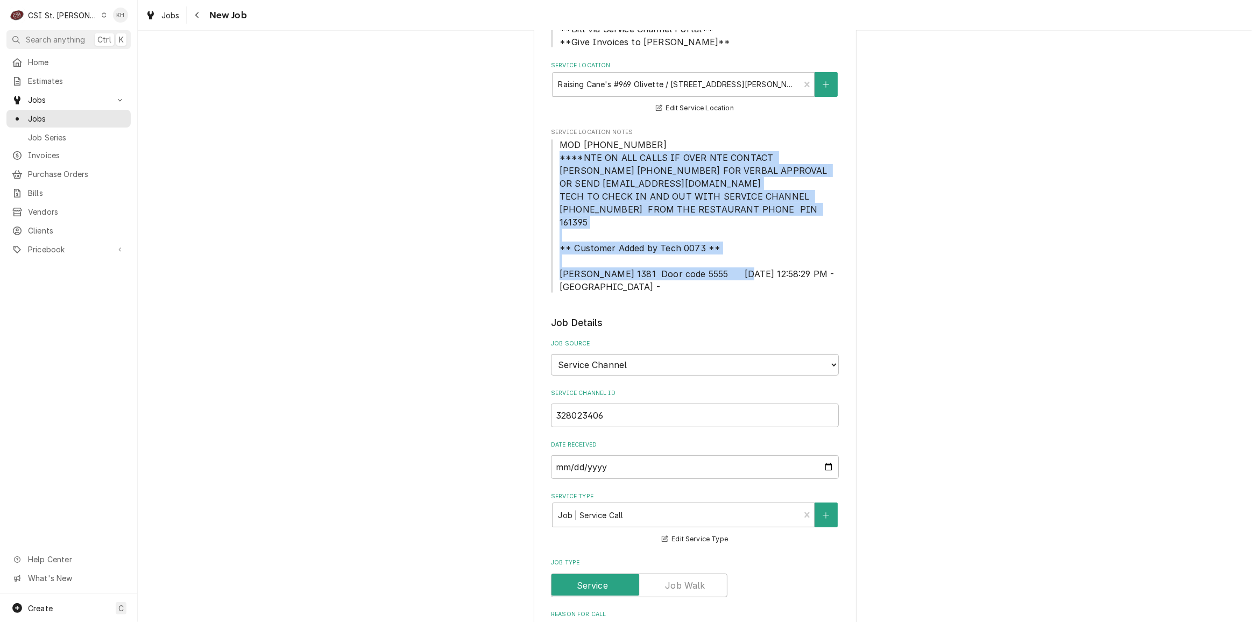
drag, startPoint x: 555, startPoint y: 159, endPoint x: 734, endPoint y: 260, distance: 206.2
click at [734, 260] on span "MOD (314) 513-0268 ****NTE ON ALL CALLS IF OVER NTE CONTACT JEFF COSTA 636-399-…" at bounding box center [695, 215] width 288 height 155
copy span "****NTE ON ALL CALLS IF OVER NTE CONTACT JEFF COSTA 636-399-1299 FOR VERBAL APP…"
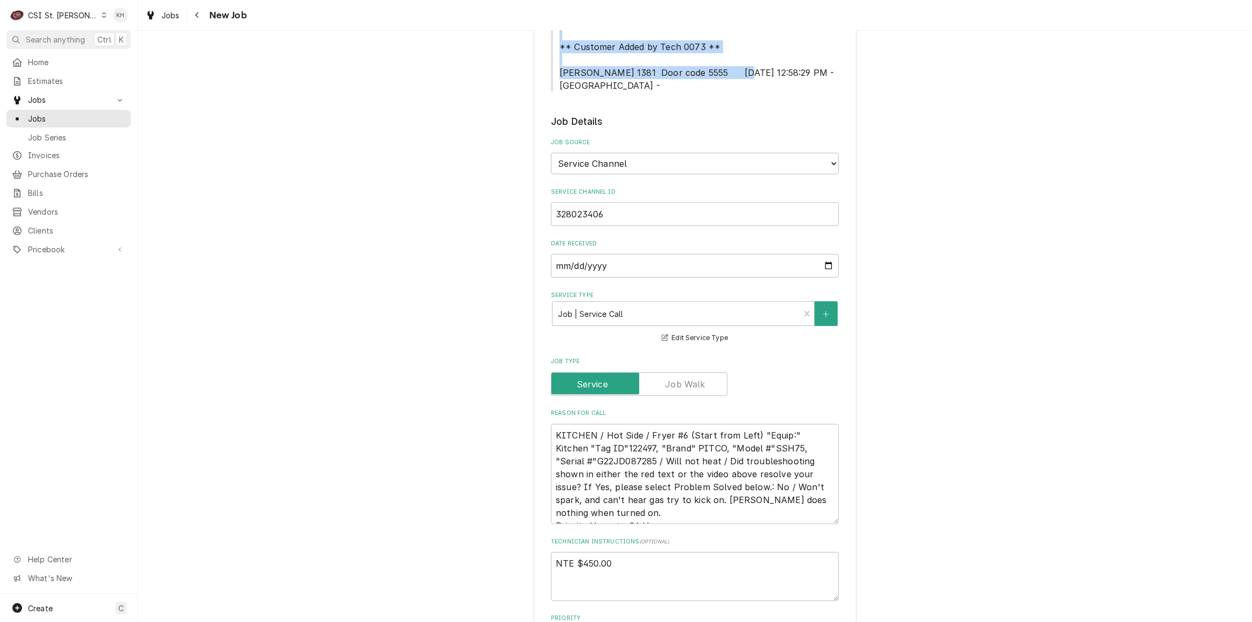
scroll to position [635, 0]
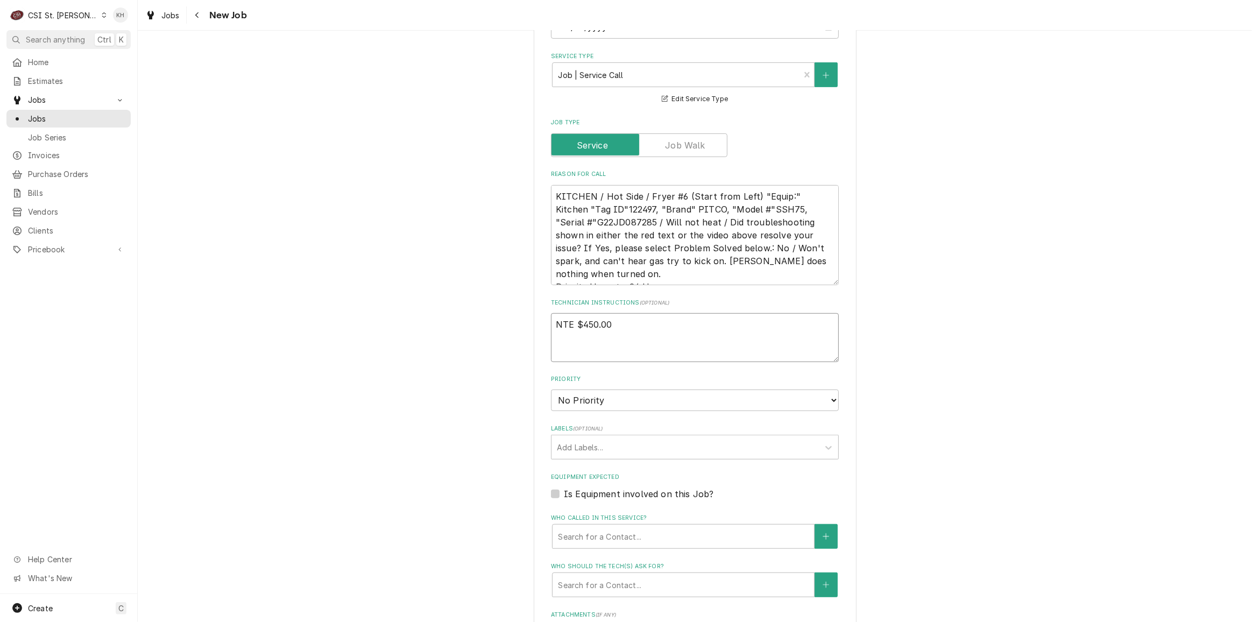
click at [588, 332] on textarea "NTE $450.00" at bounding box center [695, 337] width 288 height 48
paste textarea "****NTE ON ALL CALLS IF OVER NTE CONTACT JEFF COSTA 636-399-1299 FOR VERBAL APP…"
type textarea "x"
type textarea "NTE $450.00 ****NTE ON ALL CALLS IF OVER NTE CONTACT JEFF COSTA 636-399-1299 FO…"
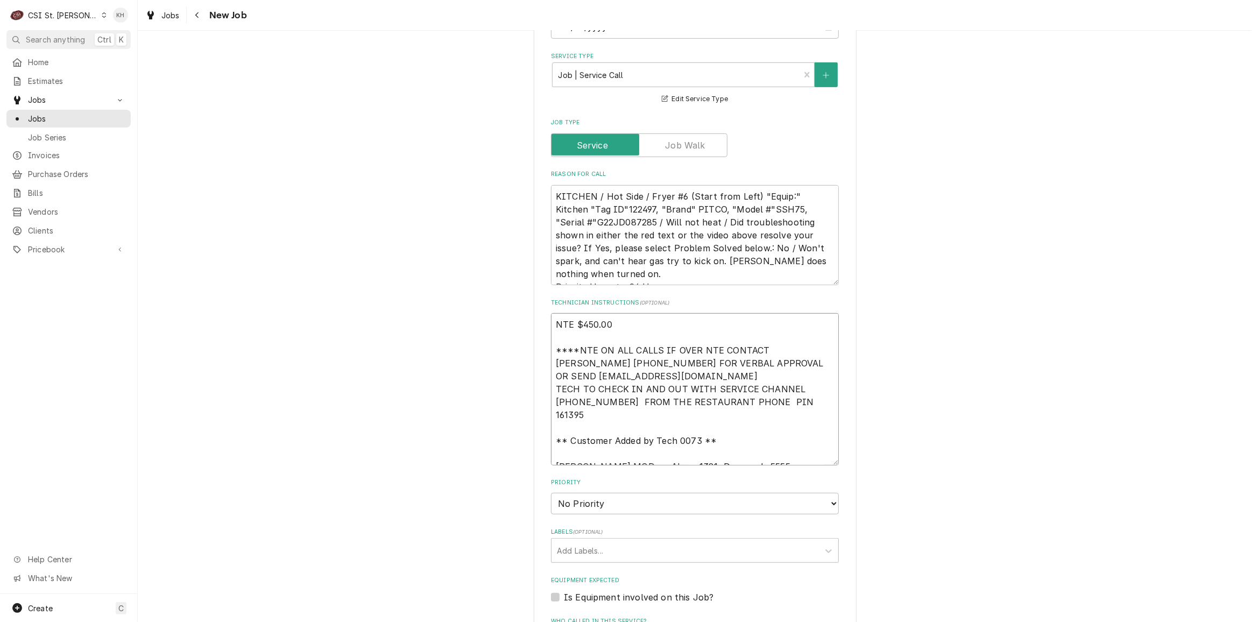
drag, startPoint x: 611, startPoint y: 443, endPoint x: 548, endPoint y: 412, distance: 70.0
click at [551, 412] on textarea "NTE $450.00 ****NTE ON ALL CALLS IF OVER NTE CONTACT JEFF COSTA 636-399-1299 FO…" at bounding box center [695, 389] width 288 height 152
type textarea "x"
type textarea "NTE $450.00 ****NTE ON ALL CALLS IF OVER NTE CONTACT JEFF COSTA 636-399-1299 FO…"
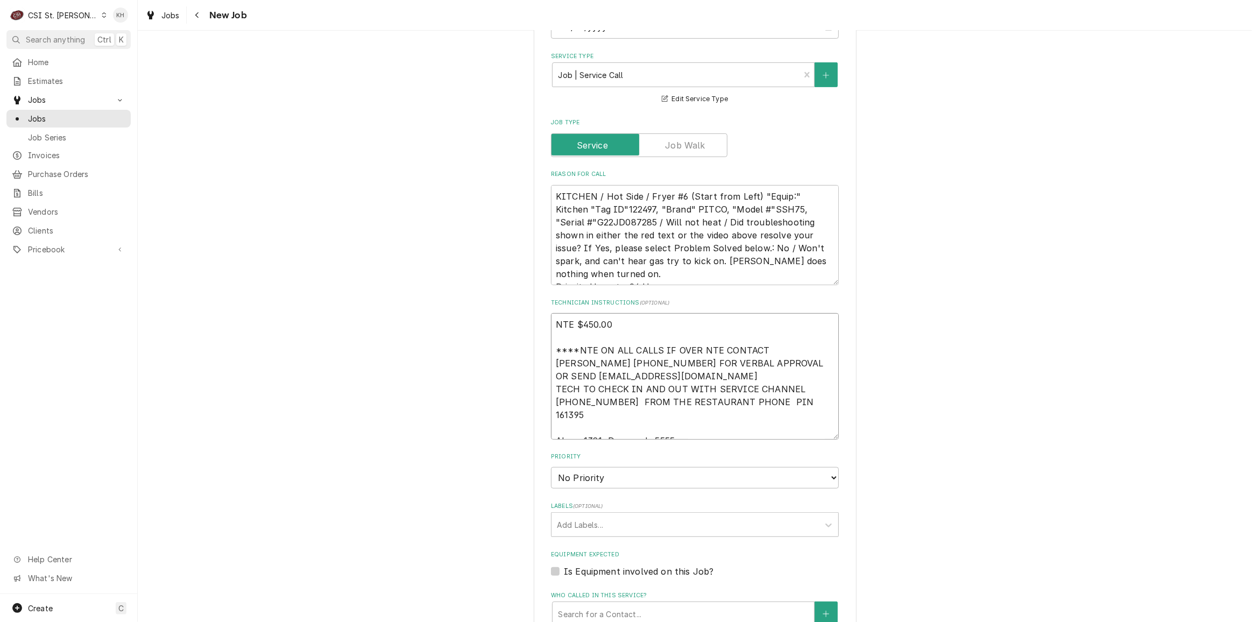
click at [692, 414] on textarea "NTE $450.00 ****NTE ON ALL CALLS IF OVER NTE CONTACT JEFF COSTA 636-399-1299 FO…" at bounding box center [695, 376] width 288 height 126
type textarea "x"
type textarea "NTE $450.00 ****NTE ON ALL CALLS IF OVER NTE CONTACT JEFF COSTA 636-399-1299 FO…"
type textarea "x"
type textarea "NTE $450.00 ****NTE ON ALL CALLS IF OVER NTE CONTACT JEFF COSTA 636-399-1299 FO…"
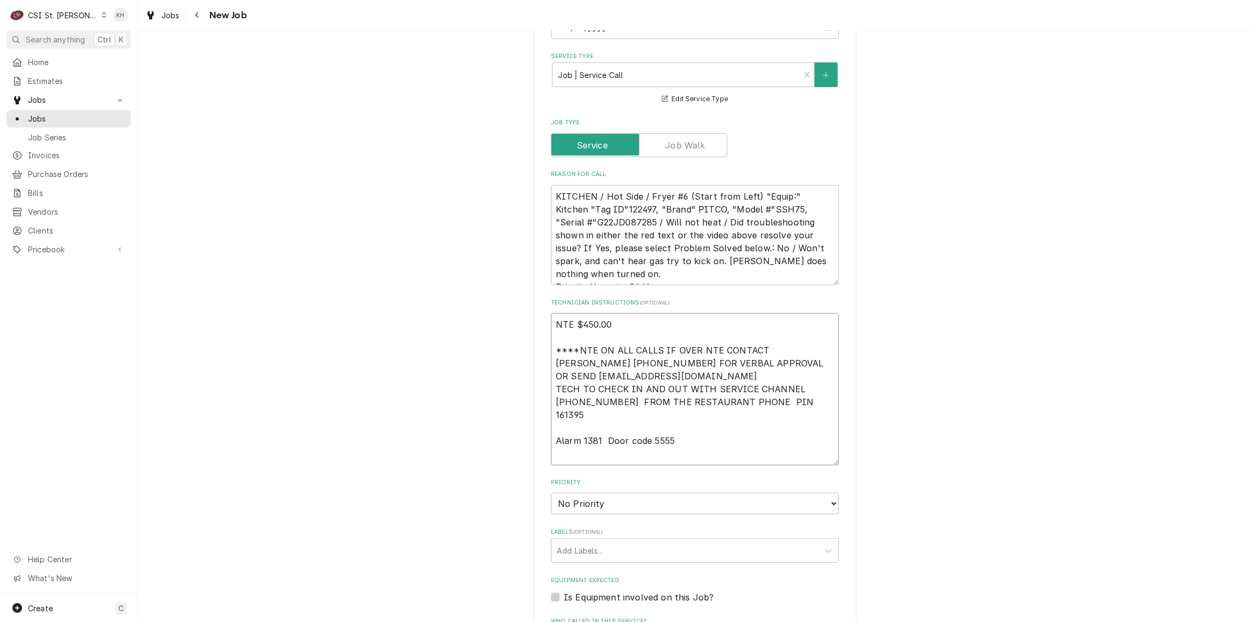
type textarea "x"
type textarea "NTE $450.00 ****NTE ON ALL CALLS IF OVER NTE CONTACT JEFF COSTA 636-399-1299 FO…"
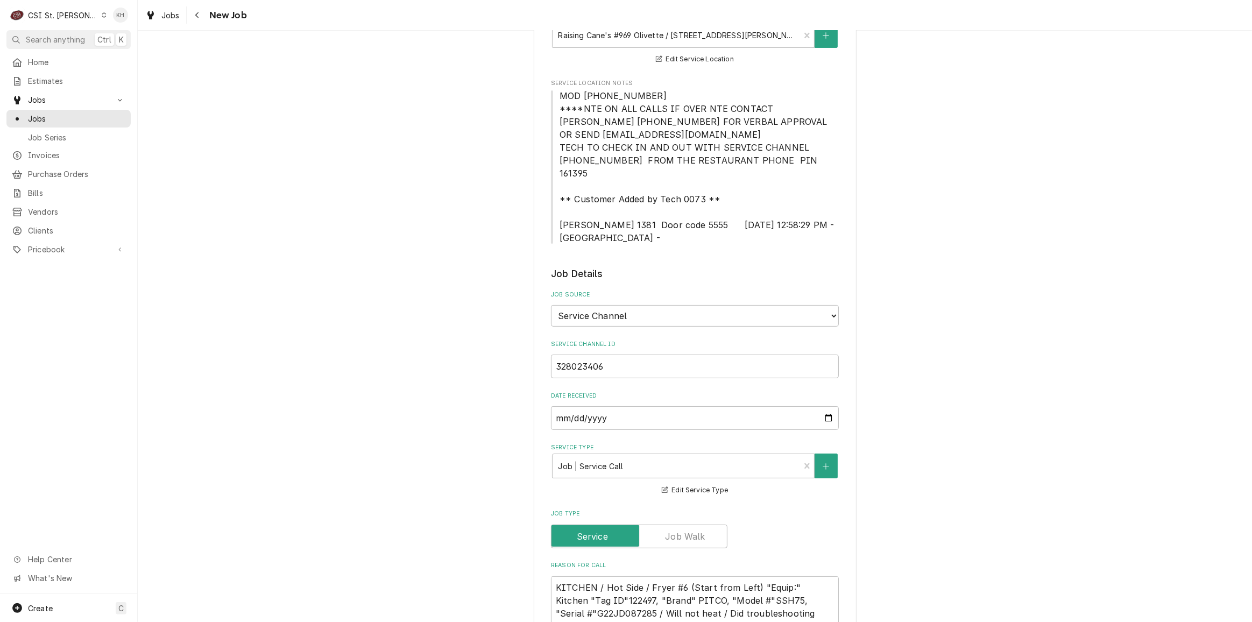
type textarea "x"
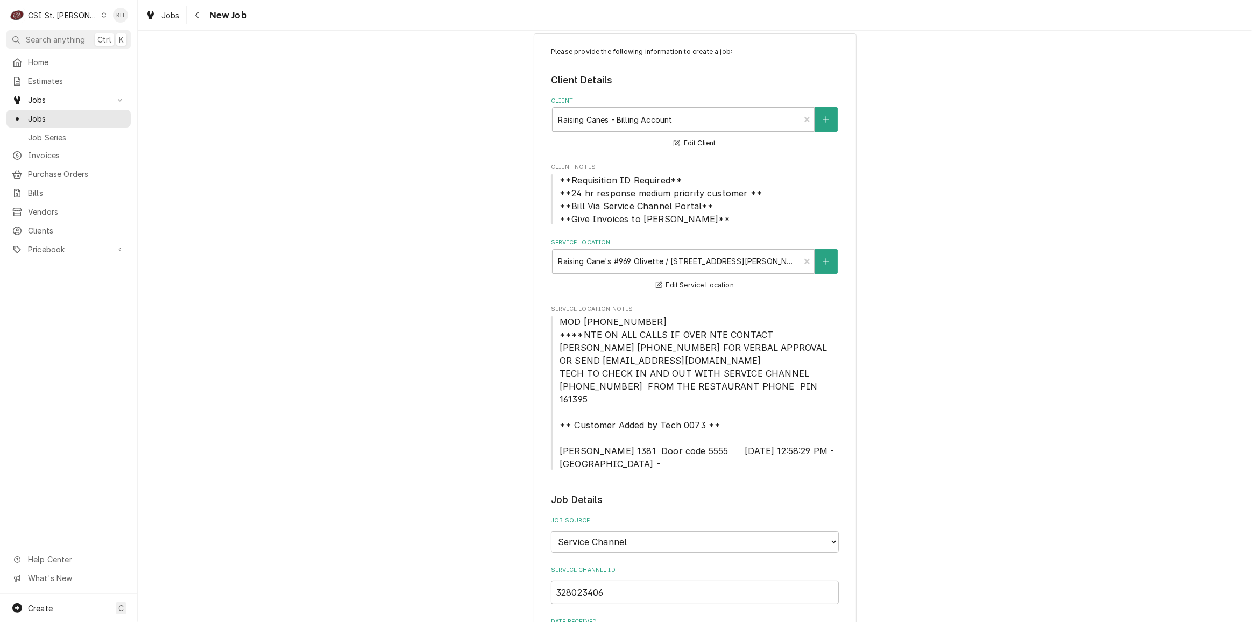
scroll to position [0, 0]
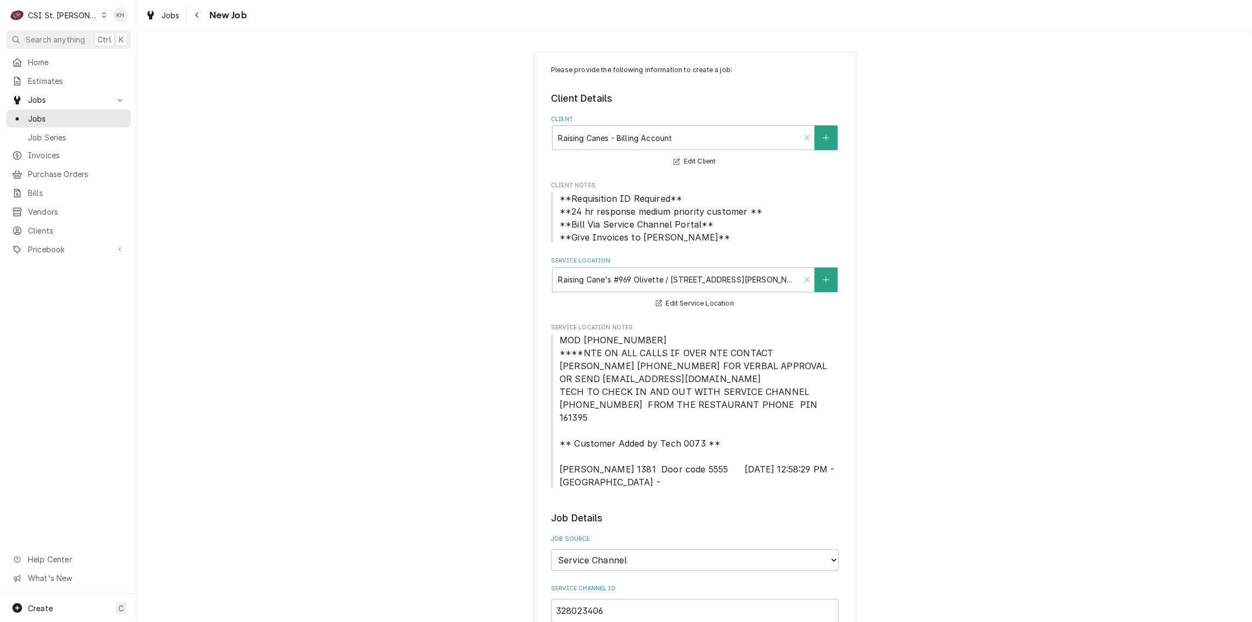
type textarea "NTE $450.00 ****NTE ON ALL CALLS IF OVER NTE CONTACT JEFF COSTA 636-399-1299 FO…"
drag, startPoint x: 645, startPoint y: 338, endPoint x: 557, endPoint y: 339, distance: 87.7
click at [557, 339] on span "MOD (314) 513-0268 ****NTE ON ALL CALLS IF OVER NTE CONTACT JEFF COSTA 636-399-…" at bounding box center [695, 411] width 288 height 155
copy span "MOD (314) 513-0268"
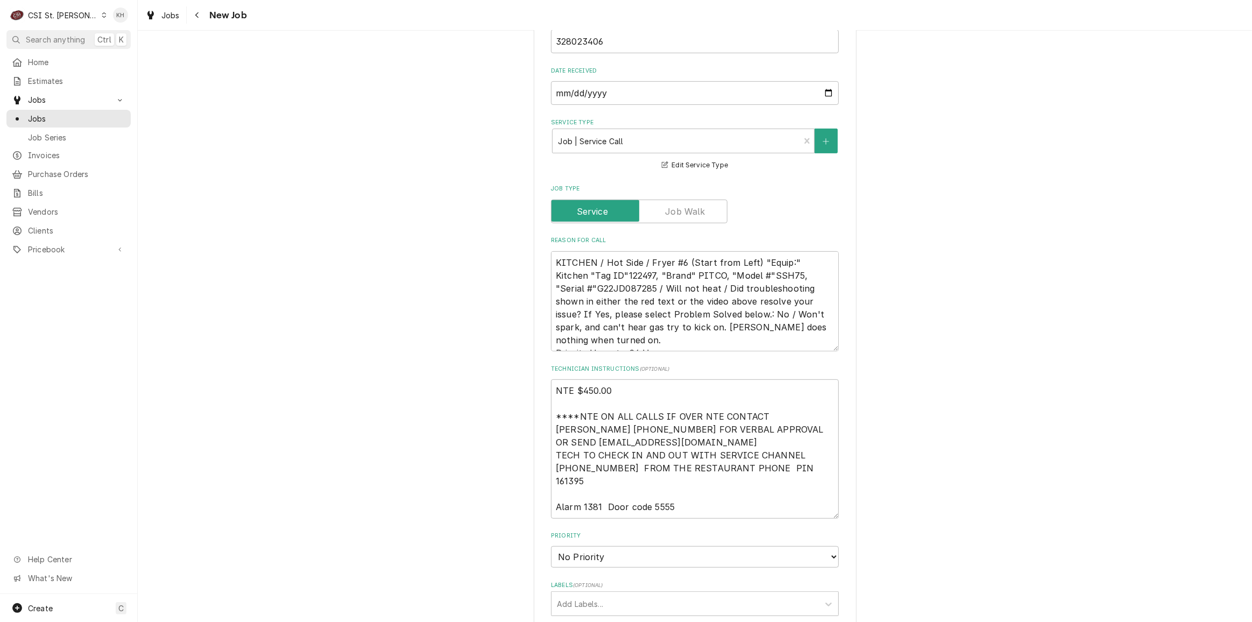
scroll to position [635, 0]
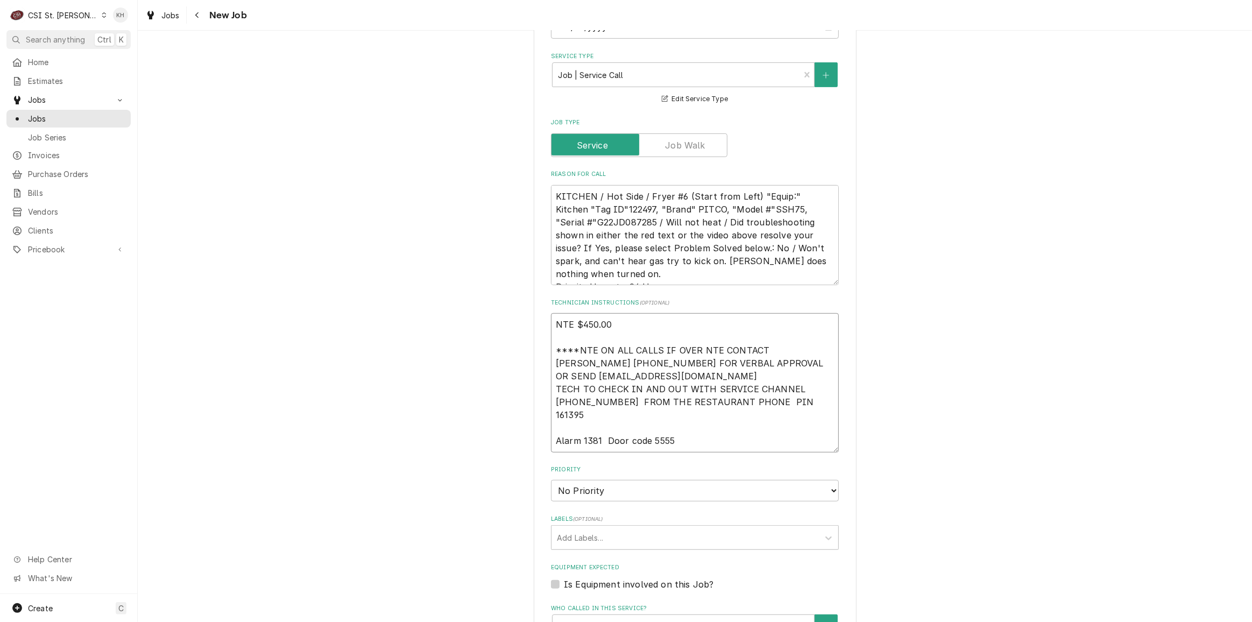
click at [592, 422] on textarea "NTE $450.00 ****NTE ON ALL CALLS IF OVER NTE CONTACT JEFF COSTA 636-399-1299 FO…" at bounding box center [695, 382] width 288 height 139
paste textarea "MOD (314) 513-0268"
type textarea "x"
type textarea "NTE $450.00 ****NTE ON ALL CALLS IF OVER NTE CONTACT JEFF COSTA 636-399-1299 FO…"
click at [588, 480] on select "No Priority Urgent High Medium Low" at bounding box center [695, 491] width 288 height 22
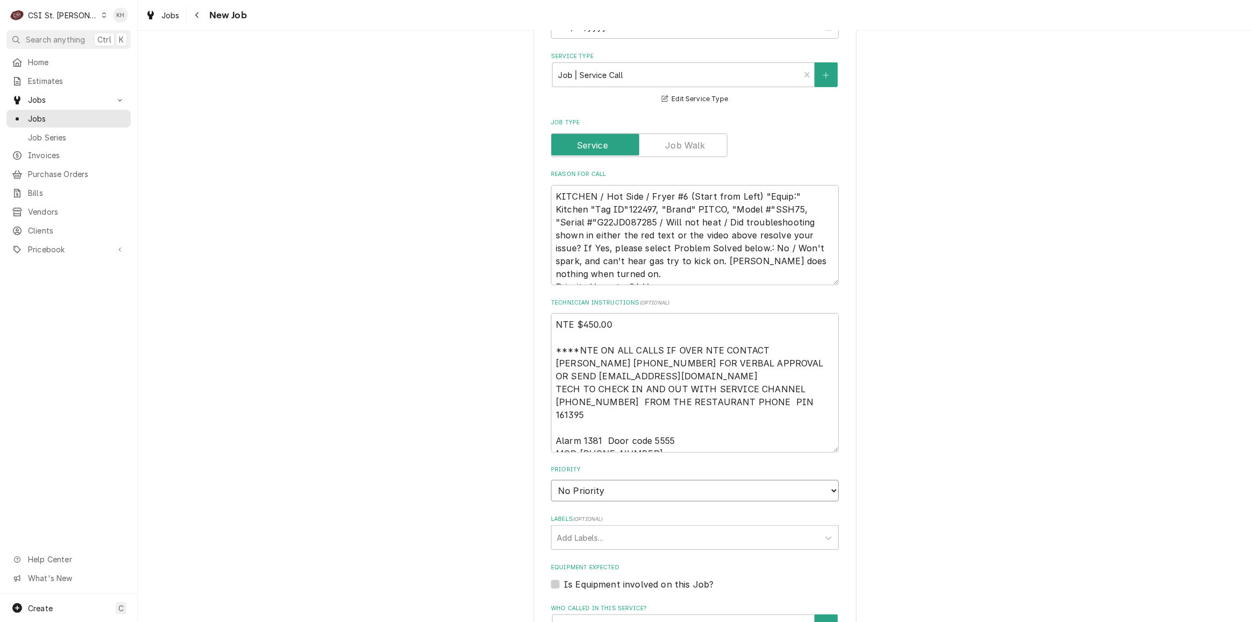
type textarea "x"
select select "3"
click at [551, 480] on select "No Priority Urgent High Medium Low" at bounding box center [695, 491] width 288 height 22
type textarea "x"
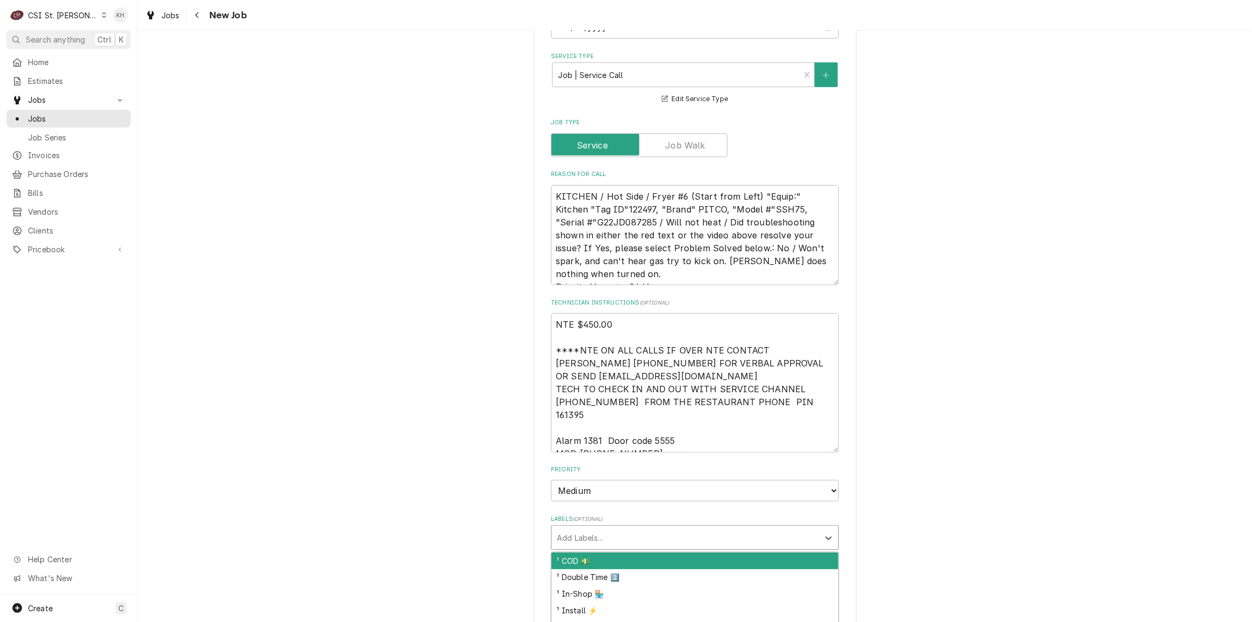
click at [580, 528] on div "Labels" at bounding box center [685, 537] width 257 height 19
type input "cook"
type textarea "x"
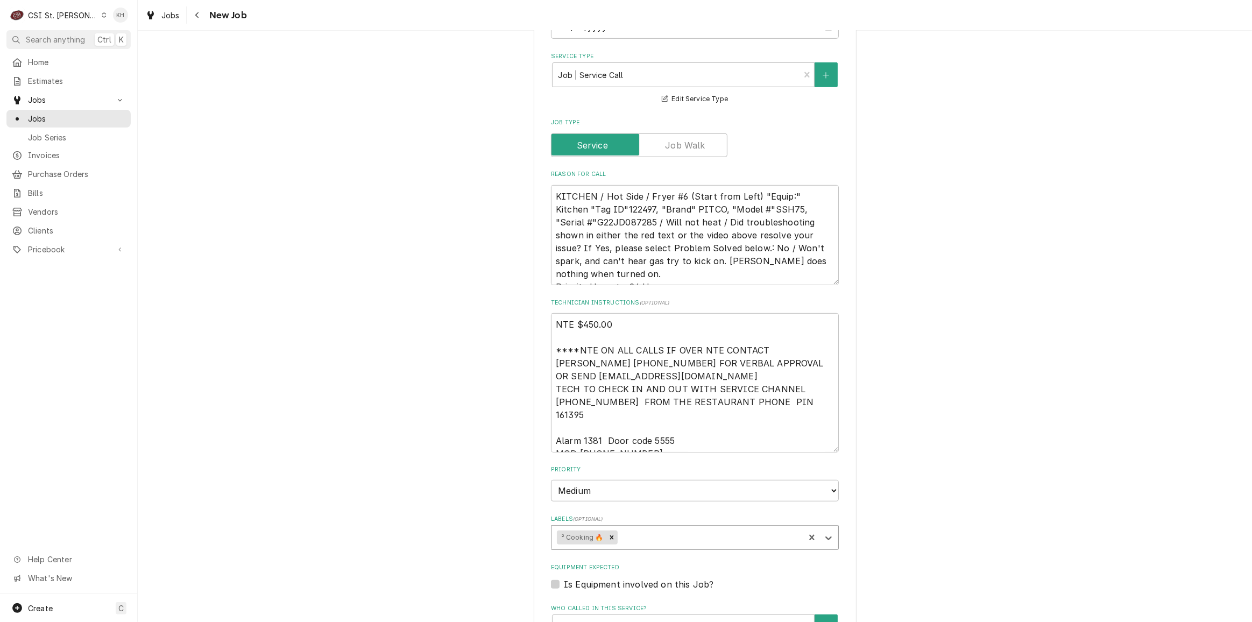
type textarea "x"
click at [586, 209] on textarea "KITCHEN / Hot Side / Fryer #6 (Start from Left) "Equip:" Kitchen "Tag ID"122497…" at bounding box center [695, 235] width 288 height 100
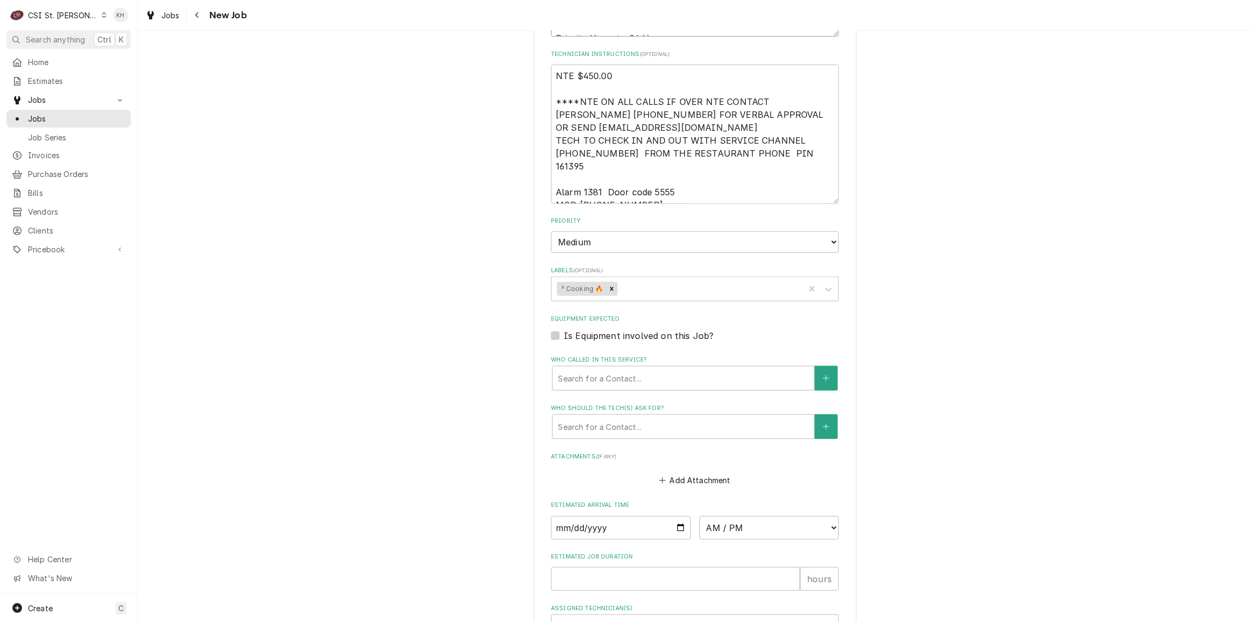
scroll to position [929, 0]
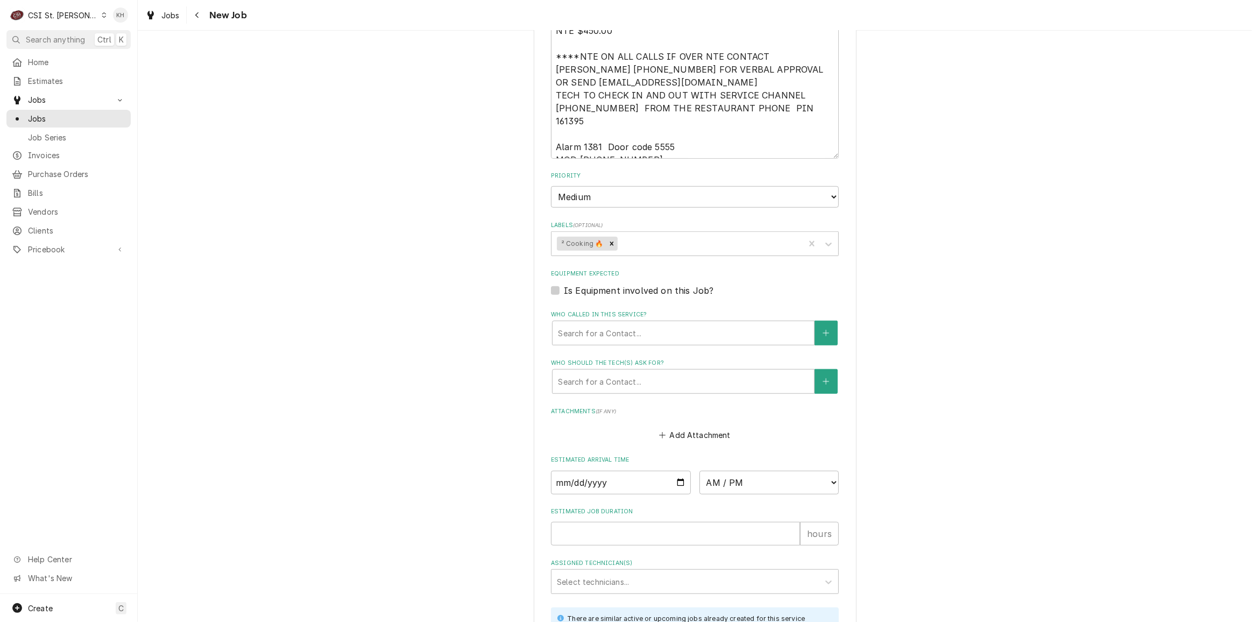
drag, startPoint x: 552, startPoint y: 279, endPoint x: 563, endPoint y: 287, distance: 13.8
click at [564, 284] on label "Is Equipment involved on this Job?" at bounding box center [639, 290] width 150 height 13
click at [564, 284] on input "Equipment Expected" at bounding box center [708, 296] width 288 height 24
checkbox input "true"
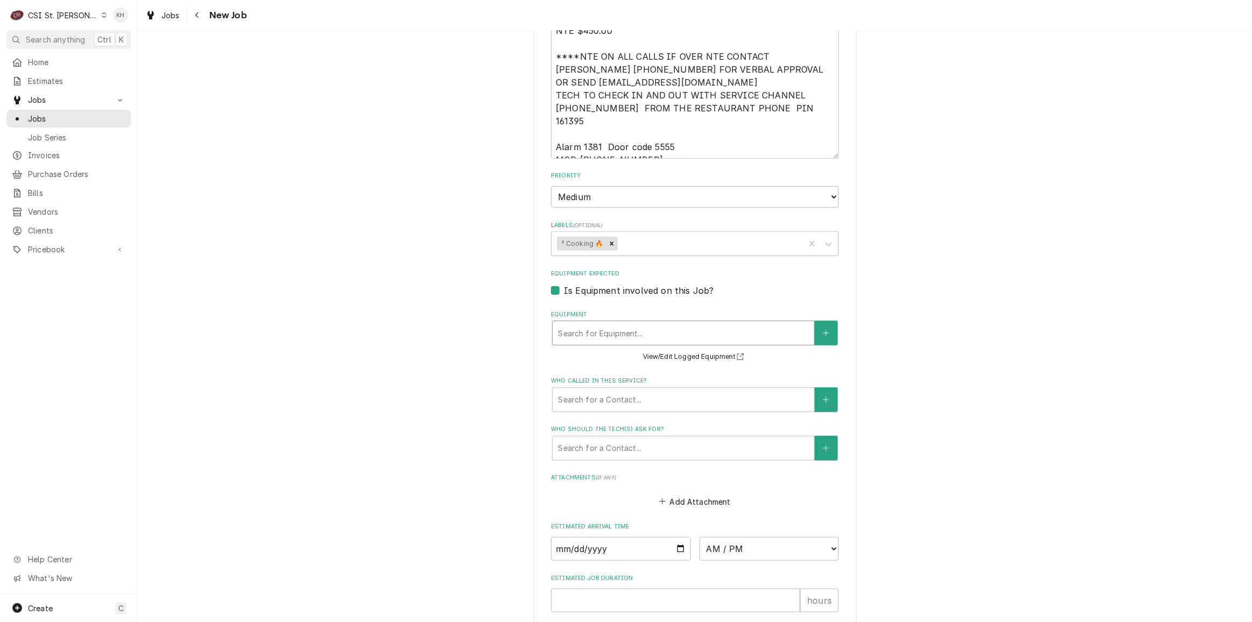
click at [605, 323] on div "Equipment" at bounding box center [683, 332] width 251 height 19
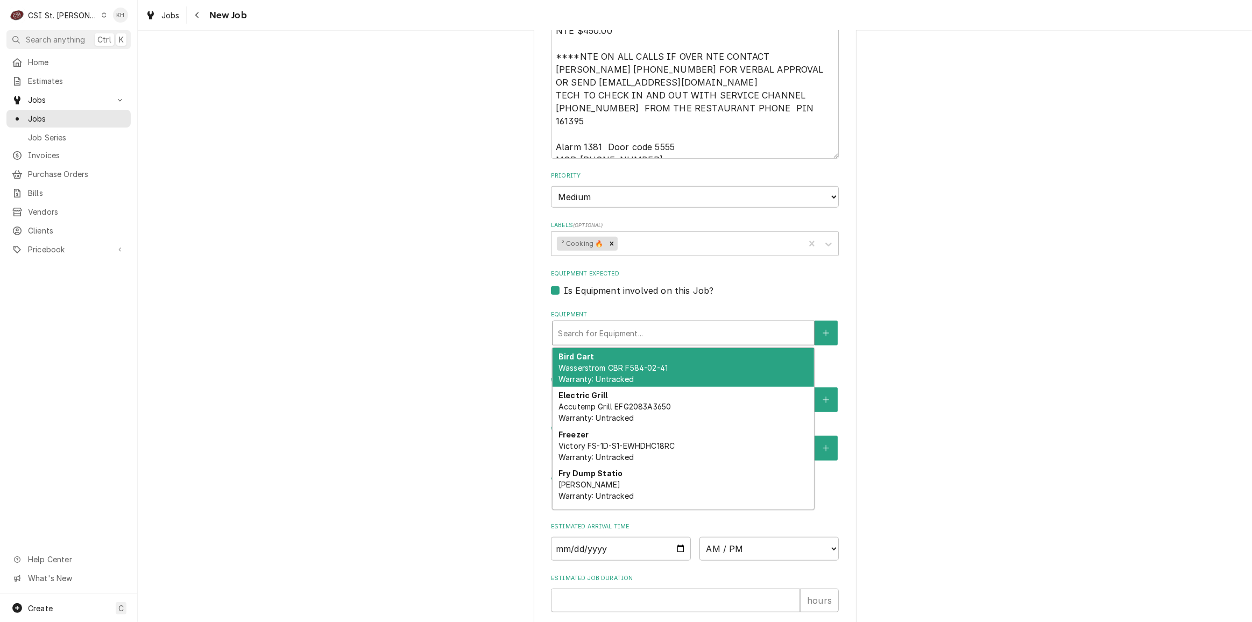
paste input "G22JD087285"
type textarea "x"
type input "G22JD087285"
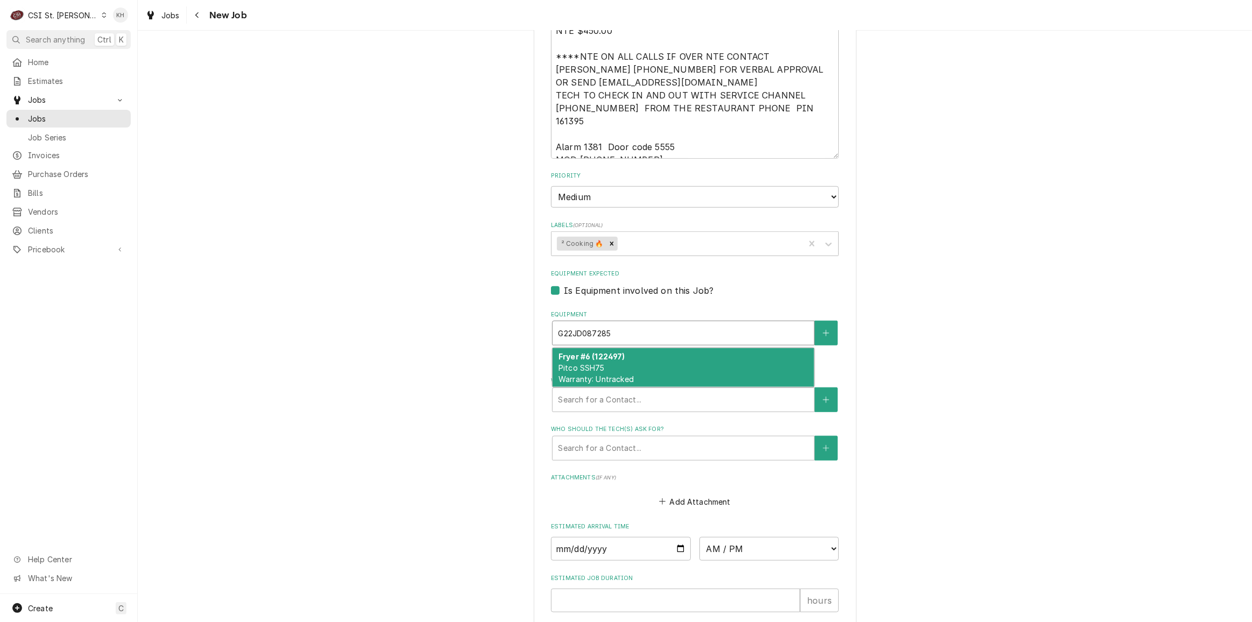
click at [639, 348] on div "Fryer #6 (122497) Pitco SSH75 Warranty: Untracked" at bounding box center [683, 367] width 261 height 39
type textarea "x"
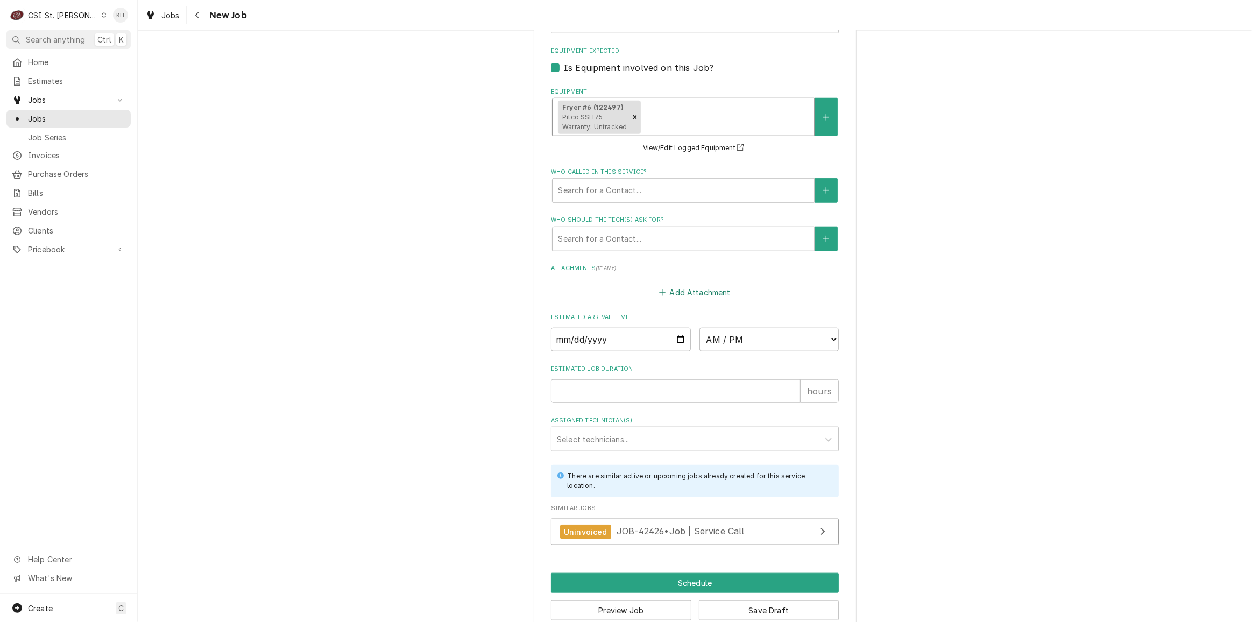
scroll to position [1161, 0]
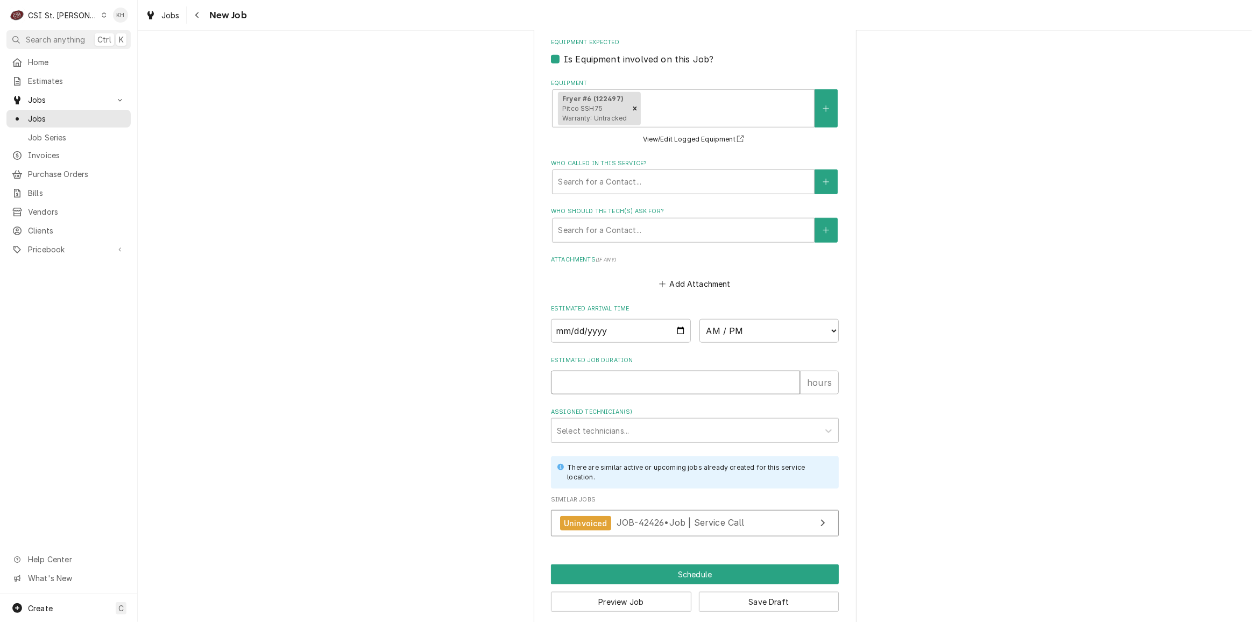
click at [630, 371] on input "Estimated Job Duration" at bounding box center [675, 383] width 249 height 24
type textarea "x"
type input "2"
click at [638, 592] on button "Preview Job" at bounding box center [621, 602] width 140 height 20
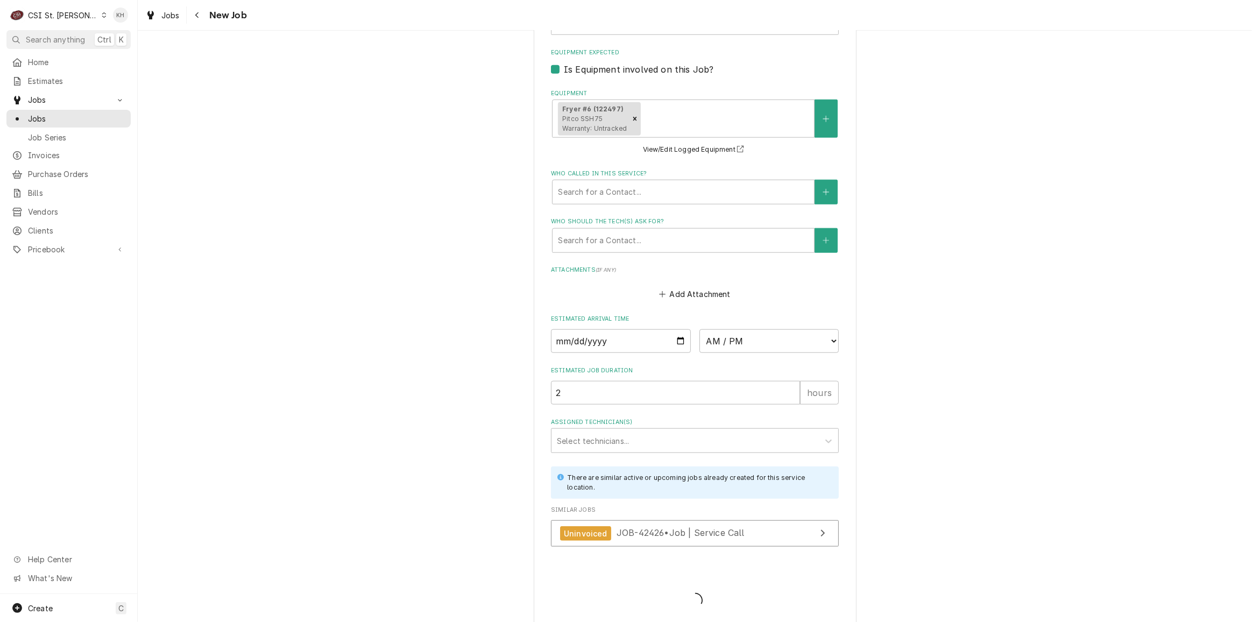
type textarea "x"
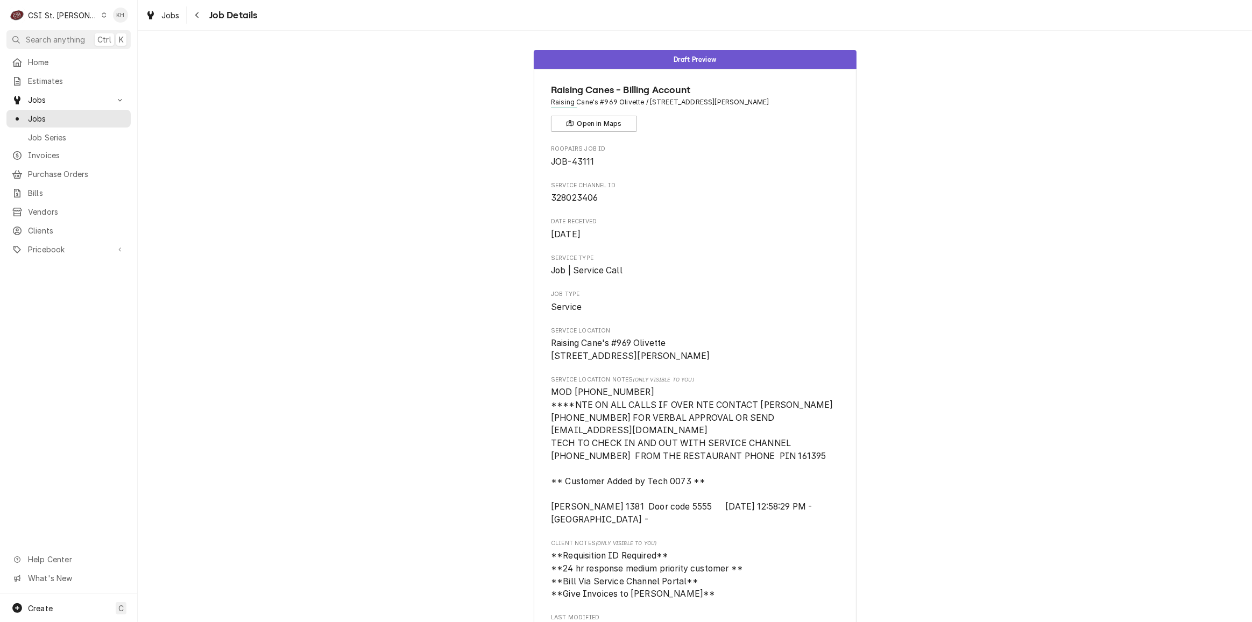
click at [61, 15] on div "CSI St. [PERSON_NAME]" at bounding box center [63, 15] width 70 height 11
click at [104, 17] on div "CSI Kansas City" at bounding box center [165, 21] width 142 height 11
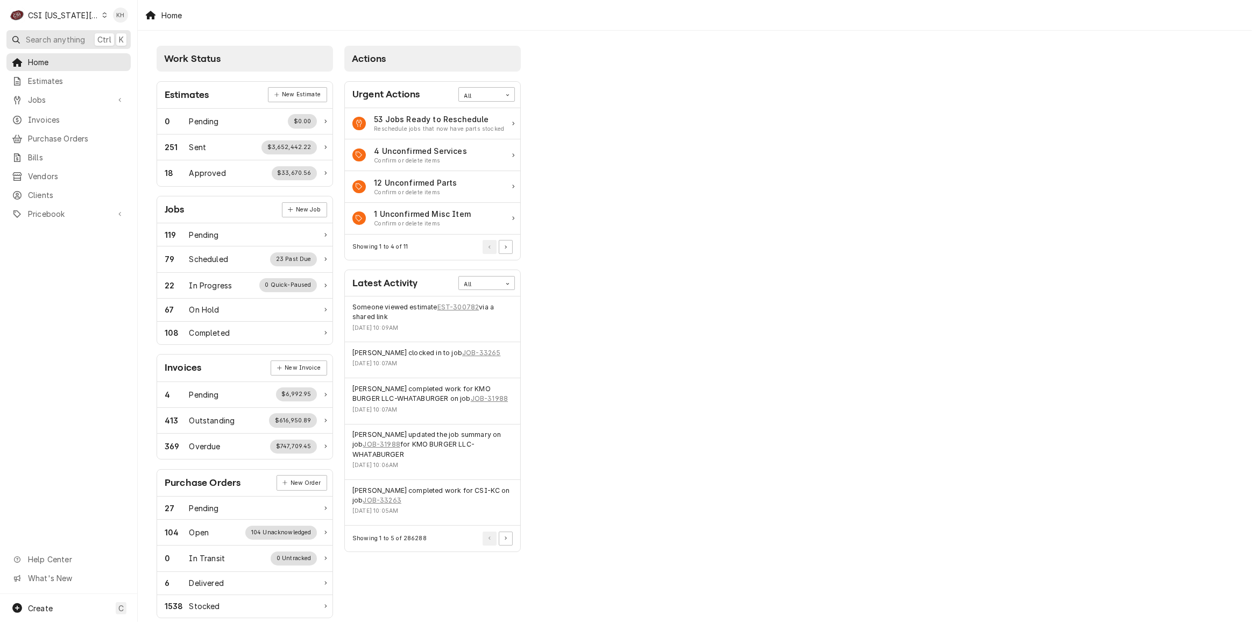
click at [67, 42] on span "Search anything" at bounding box center [55, 39] width 59 height 11
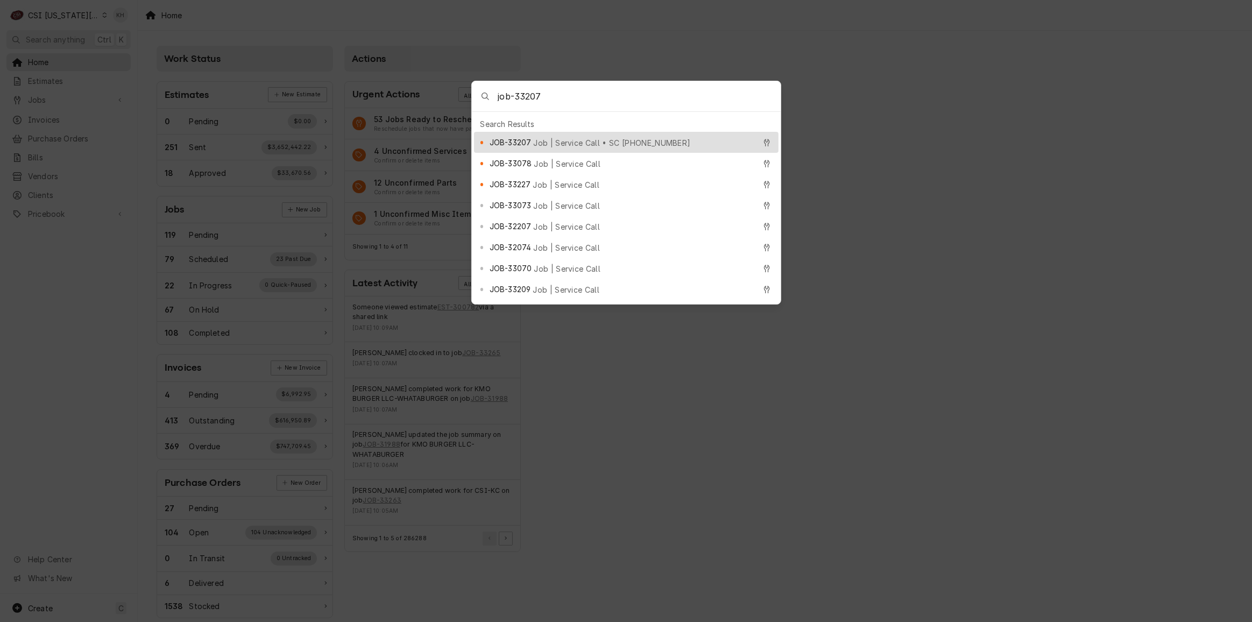
type input "job-33207"
click at [525, 140] on span "JOB-33207" at bounding box center [510, 142] width 41 height 11
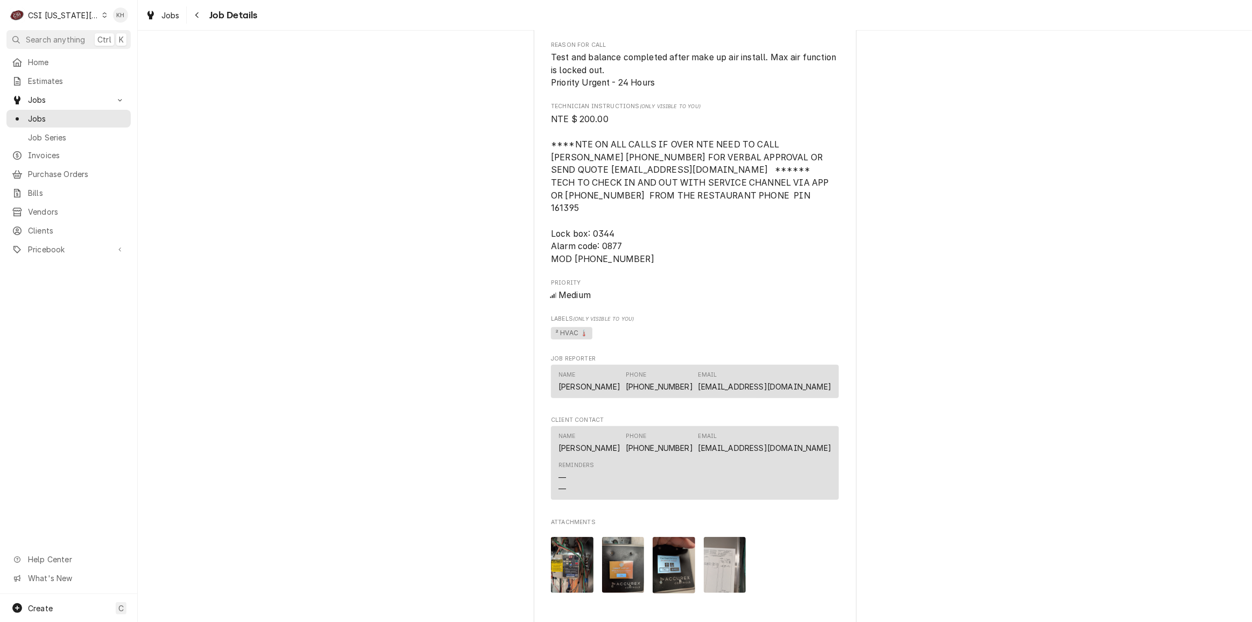
scroll to position [1222, 0]
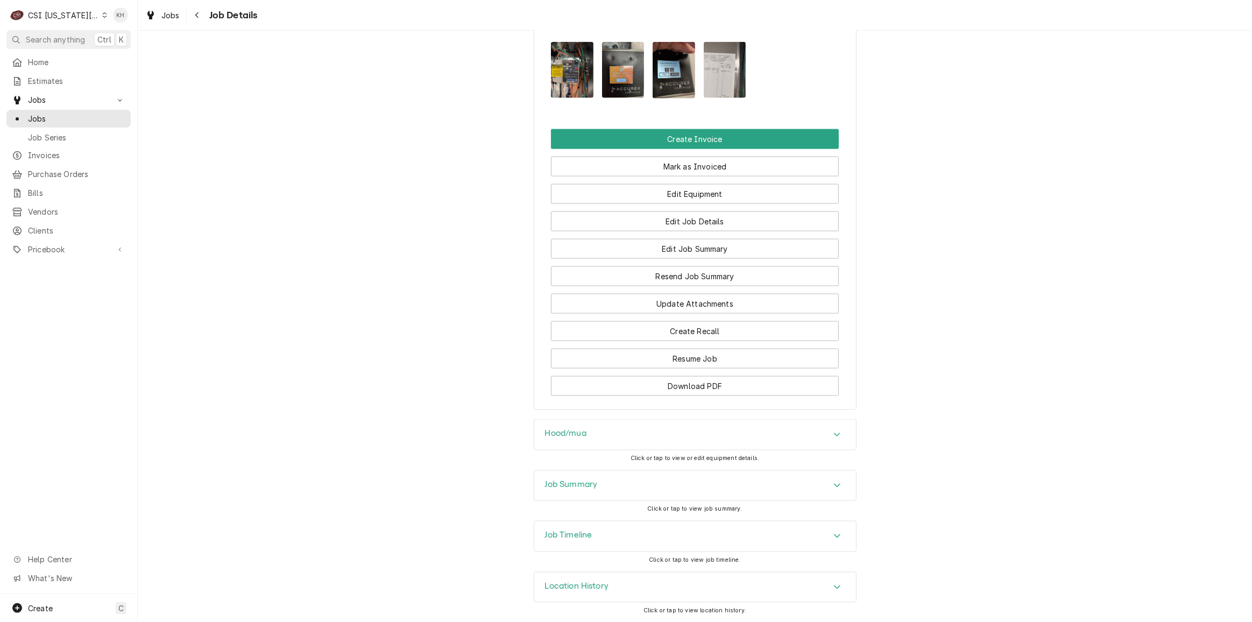
click at [632, 499] on div "Job Summary" at bounding box center [695, 486] width 322 height 30
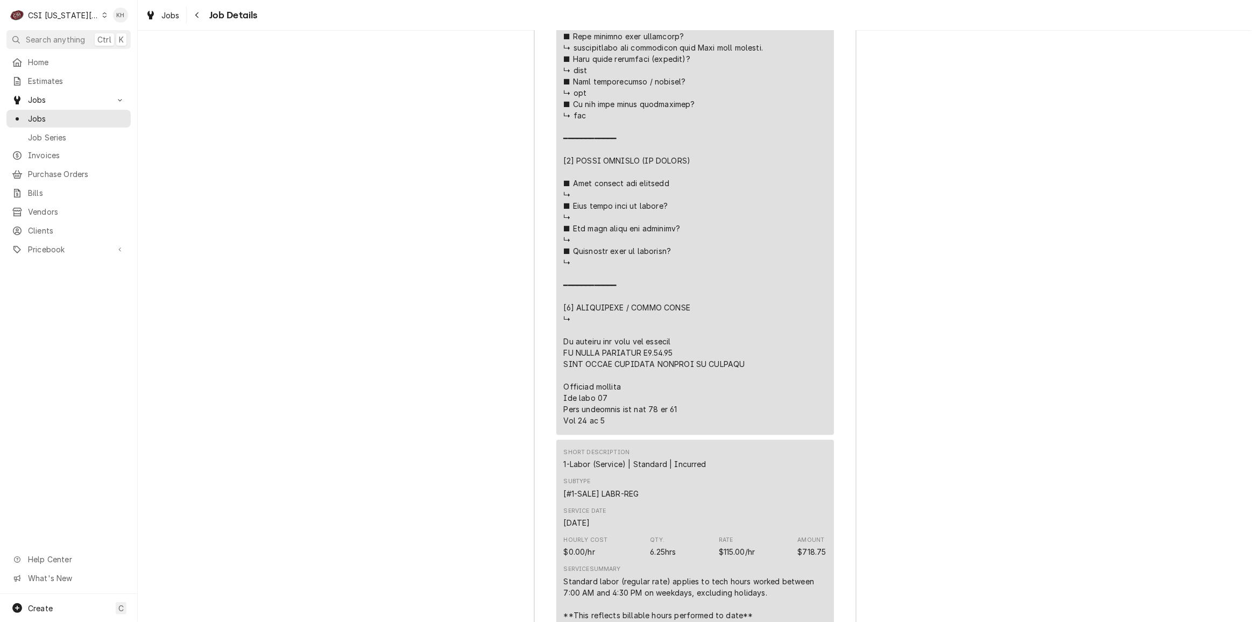
scroll to position [2638, 0]
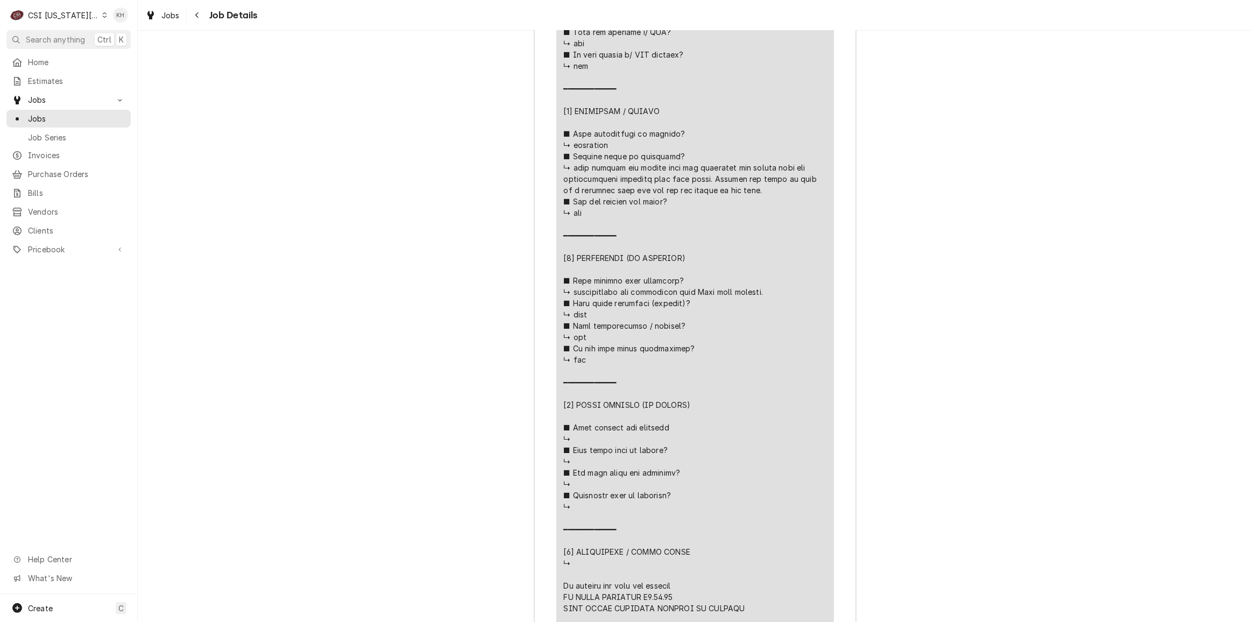
drag, startPoint x: 58, startPoint y: 12, endPoint x: 74, endPoint y: 31, distance: 24.8
click at [59, 12] on div "CSI Kansas City" at bounding box center [63, 15] width 71 height 11
click at [107, 57] on div "CSI St. [PERSON_NAME]" at bounding box center [184, 58] width 157 height 11
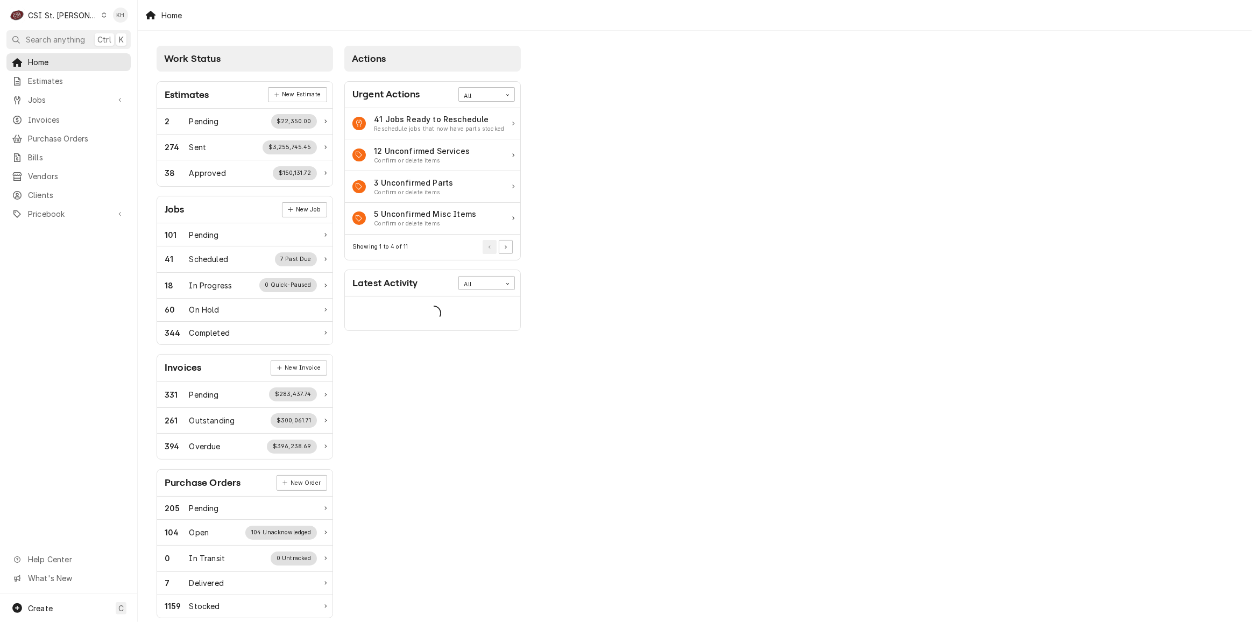
click at [63, 40] on span "Search anything" at bounding box center [55, 39] width 59 height 11
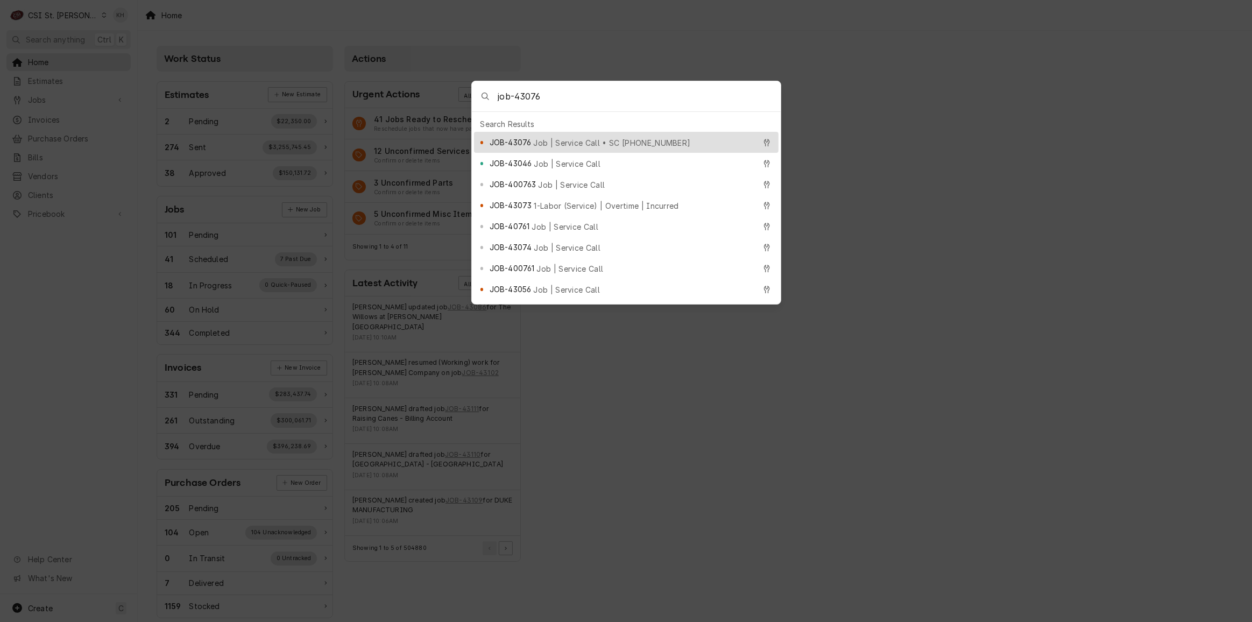
type input "job-43076"
click at [572, 136] on div "JOB-43076 Job | Service Call • SC [PHONE_NUMBER]" at bounding box center [623, 142] width 266 height 12
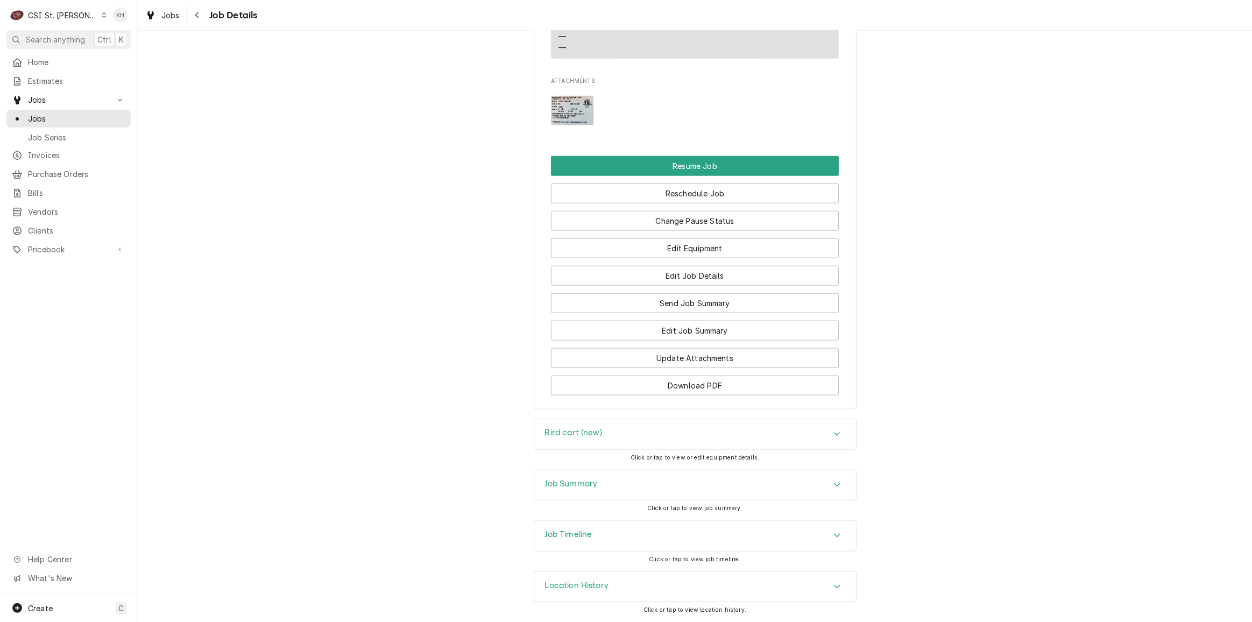
click at [594, 535] on div "Job Timeline" at bounding box center [695, 536] width 322 height 30
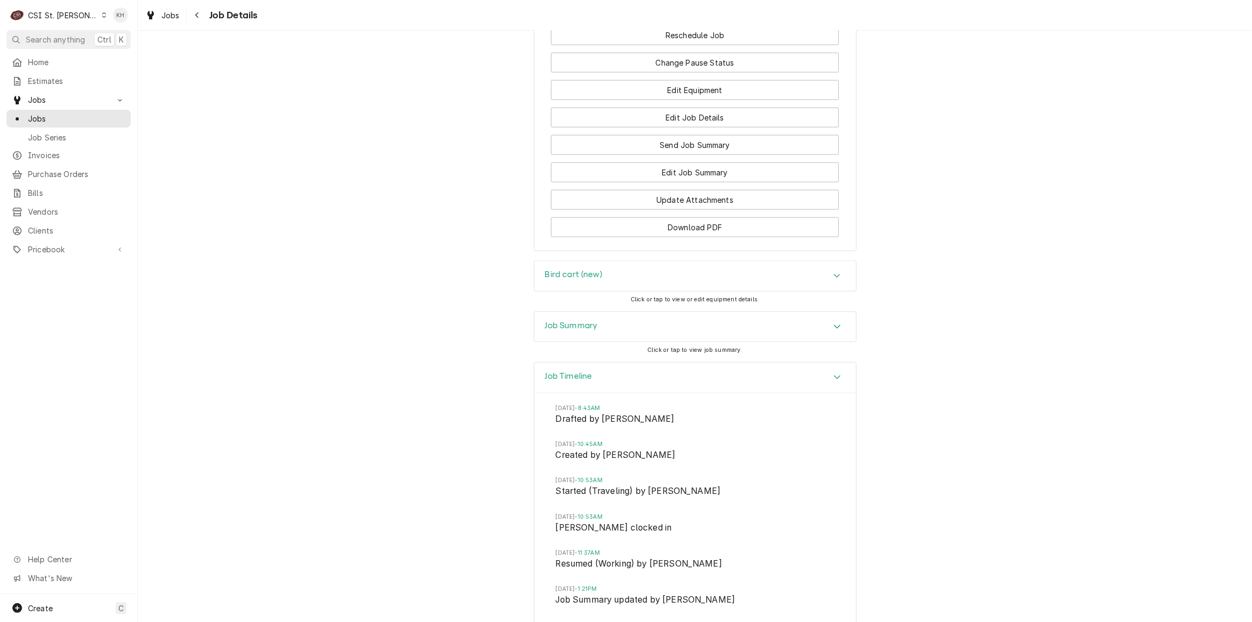
scroll to position [1740, 0]
